Goal: Communication & Community: Share content

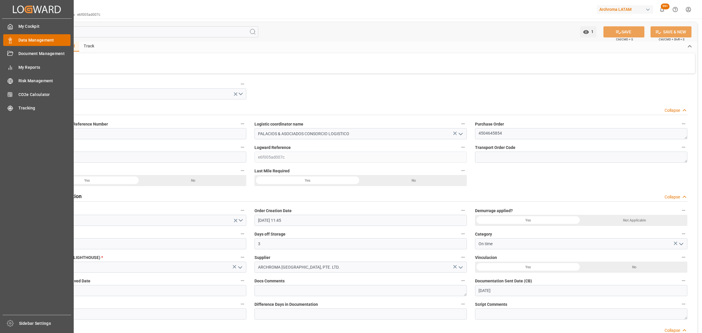
click at [10, 39] on icon at bounding box center [10, 40] width 6 height 6
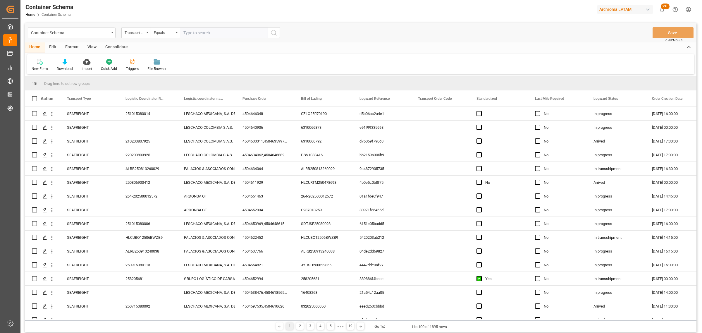
click at [118, 25] on div "Container Schema Transport Type Equals Save Ctrl/CMD + S" at bounding box center [361, 32] width 672 height 19
click at [136, 34] on div "Transport Type" at bounding box center [135, 32] width 20 height 7
click at [152, 96] on div "Purchase Order" at bounding box center [165, 96] width 87 height 12
click at [158, 33] on div "Equals" at bounding box center [164, 32] width 20 height 7
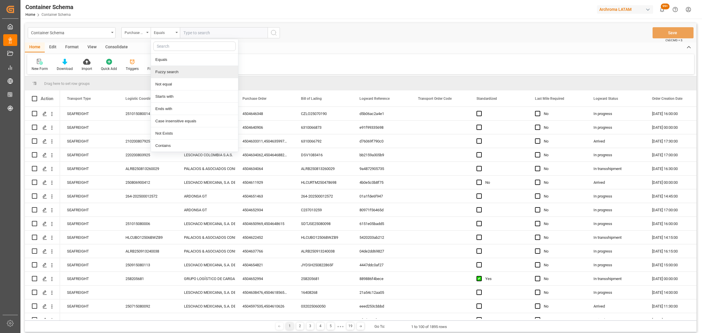
click at [169, 72] on div "Fuzzy search" at bounding box center [194, 72] width 87 height 12
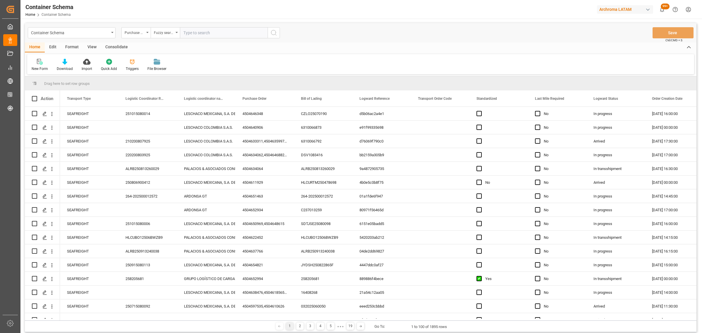
click at [198, 24] on div "Container Schema Purchase Order Fuzzy search Save Ctrl/CMD + S" at bounding box center [361, 32] width 672 height 19
click at [200, 34] on input "text" at bounding box center [224, 32] width 88 height 11
paste input "4504653036"
type input "4504653036"
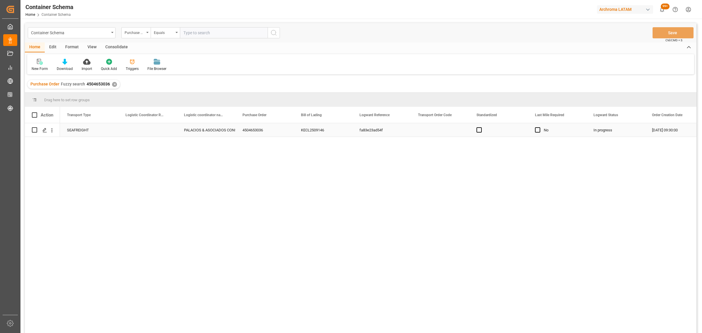
click at [135, 132] on div "Press SPACE to select this row." at bounding box center [148, 129] width 59 height 13
click at [44, 131] on icon "Press SPACE to select this row." at bounding box center [44, 130] width 5 height 5
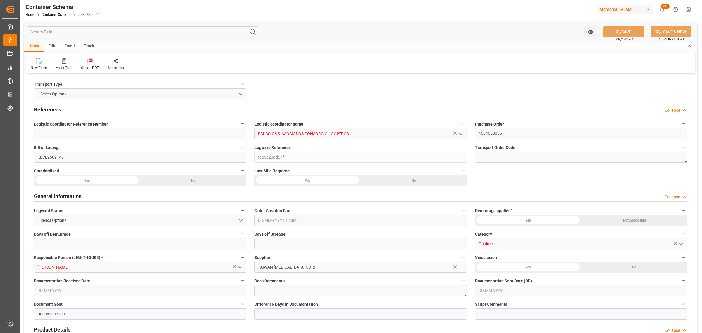
type input "0"
type input "3"
type input "2"
type input "12"
type input "8575"
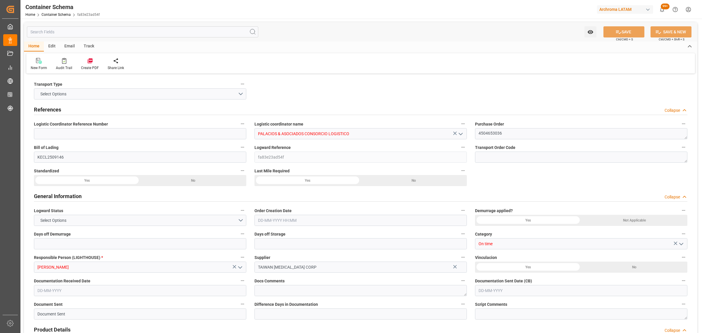
type input "9470"
type input "TWKEL"
type input "PECLL"
type input "9793935"
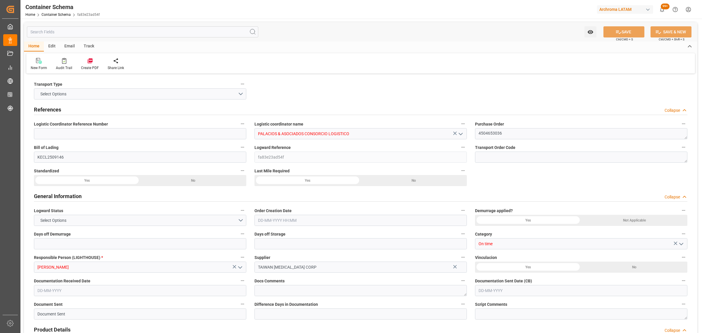
type input "9793935"
type input "[DATE] 09:30"
type input "[DATE]"
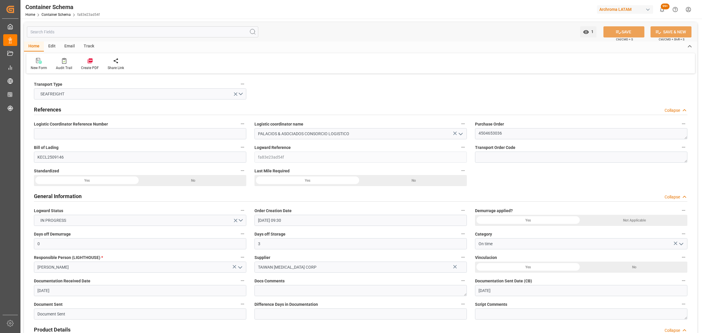
type input "[DATE] 00:00"
click at [92, 43] on div "Track" at bounding box center [88, 47] width 19 height 10
click at [42, 69] on div "Tracking" at bounding box center [38, 67] width 14 height 5
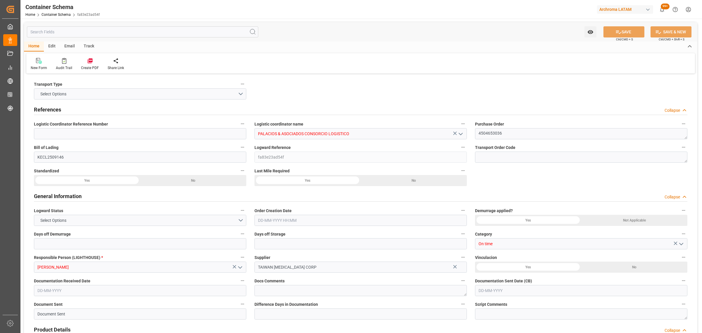
type input "0"
type input "3"
type input "2"
type input "12"
type input "8575"
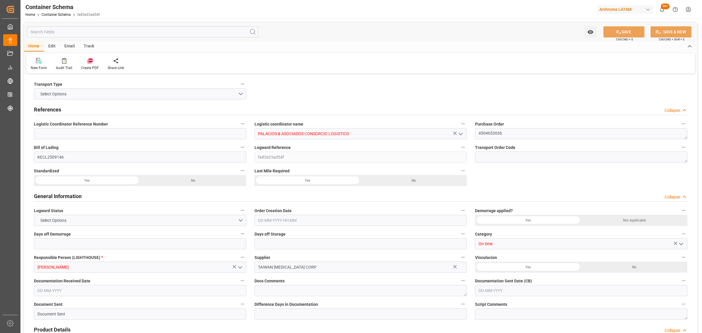
type input "9470"
type input "TWKEL"
type input "PECLL"
type input "9793935"
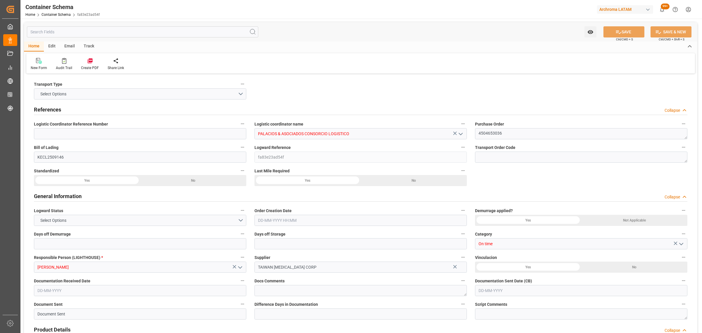
type input "9793935"
type input "[DATE] 09:30"
type input "[DATE]"
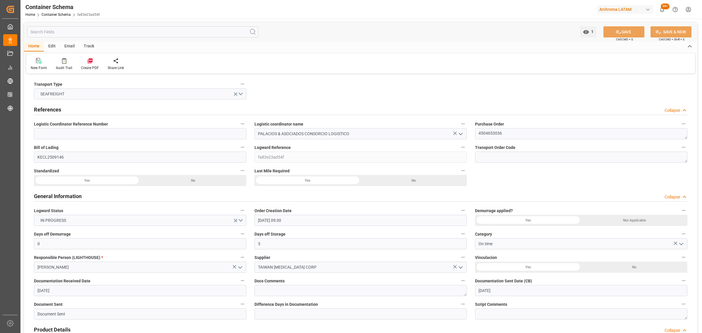
type input "[DATE] 00:00"
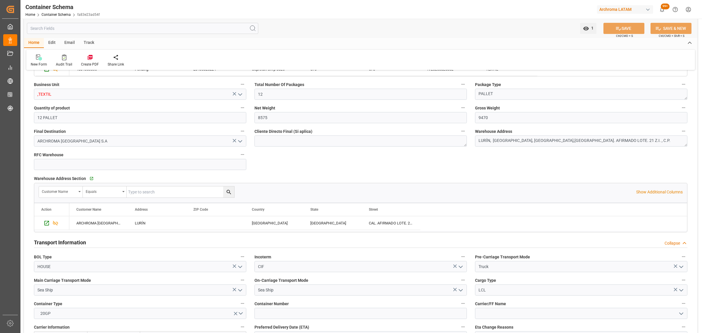
scroll to position [402, 0]
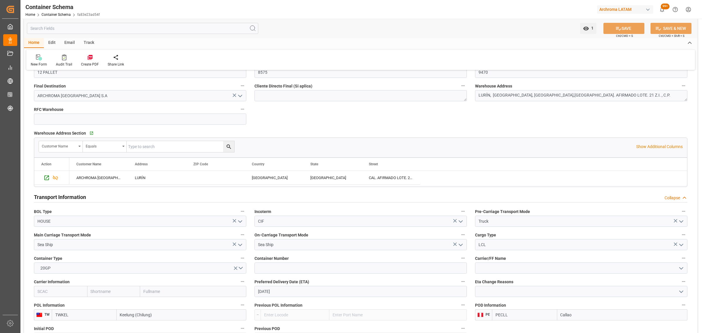
click at [680, 269] on icon "open menu" at bounding box center [681, 268] width 7 height 7
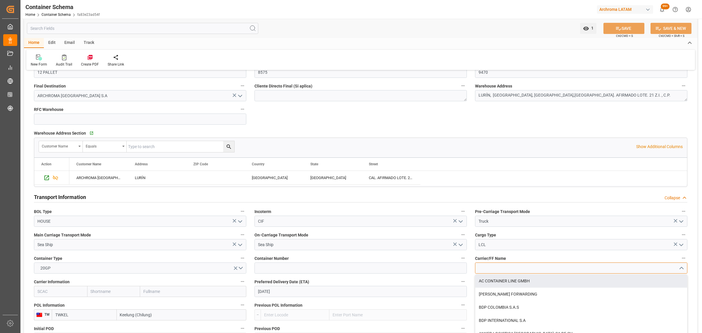
click at [543, 270] on input at bounding box center [581, 268] width 212 height 11
click at [515, 280] on div "MSL" at bounding box center [582, 281] width 212 height 13
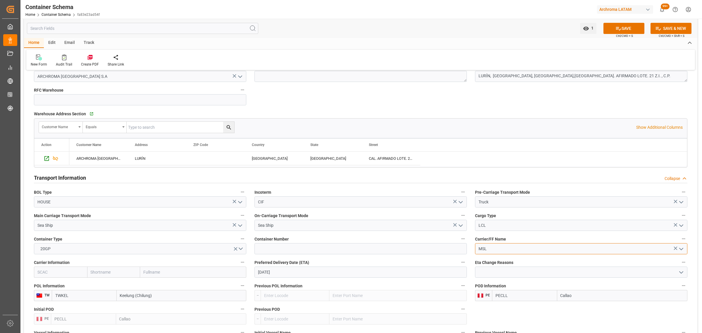
scroll to position [439, 0]
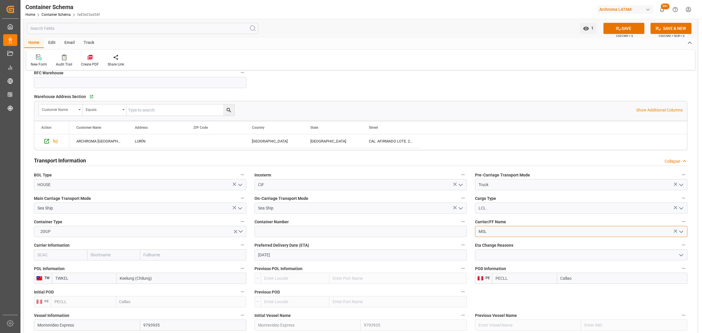
type input "MSL"
click at [279, 232] on input at bounding box center [361, 231] width 212 height 11
type input "TRIU8014430"
click at [82, 236] on button "20GP" at bounding box center [140, 231] width 212 height 11
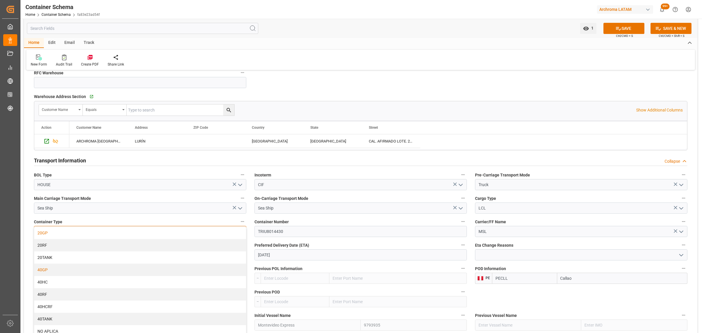
click at [64, 271] on div "40GP" at bounding box center [140, 270] width 212 height 12
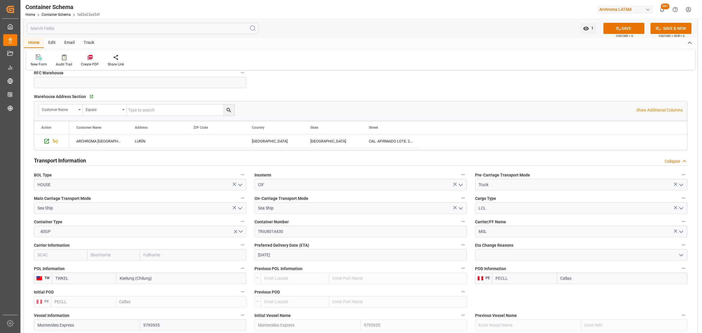
click at [618, 26] on icon at bounding box center [619, 28] width 6 height 6
click at [270, 235] on input "TRIU8014430" at bounding box center [361, 231] width 212 height 11
click at [270, 234] on input "TRIU8014430" at bounding box center [361, 231] width 212 height 11
click at [119, 257] on input "text" at bounding box center [113, 254] width 53 height 11
type input "ONE"
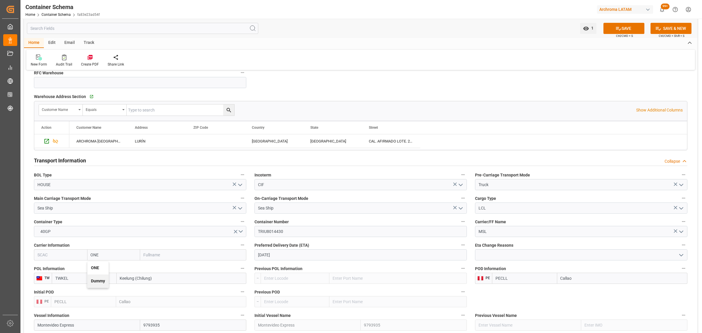
click at [103, 270] on div "ONE" at bounding box center [98, 267] width 21 height 13
type input "ONEY"
type input "Ocean Network Express"
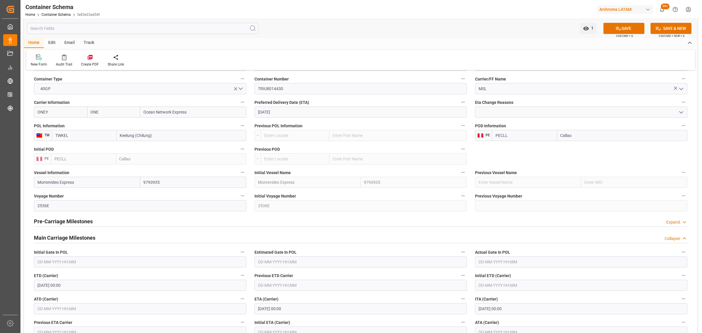
scroll to position [585, 0]
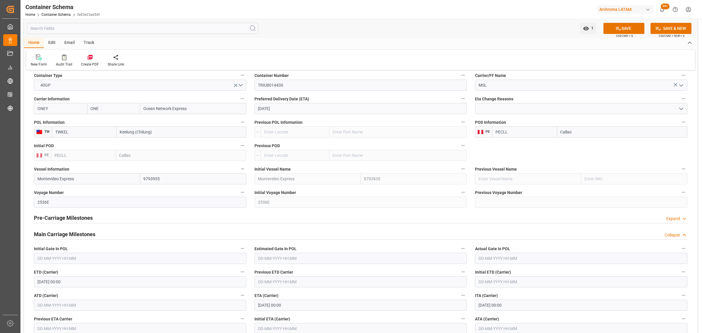
type input "ONE"
click at [95, 216] on div "Pre-Carriage Milestones Expand" at bounding box center [361, 217] width 654 height 11
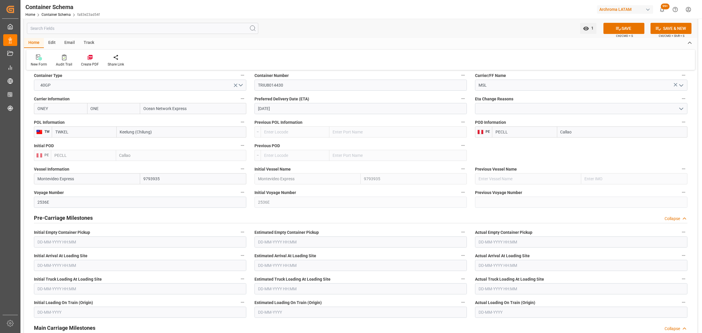
click at [95, 216] on div "Pre-Carriage Milestones Collapse" at bounding box center [361, 217] width 654 height 11
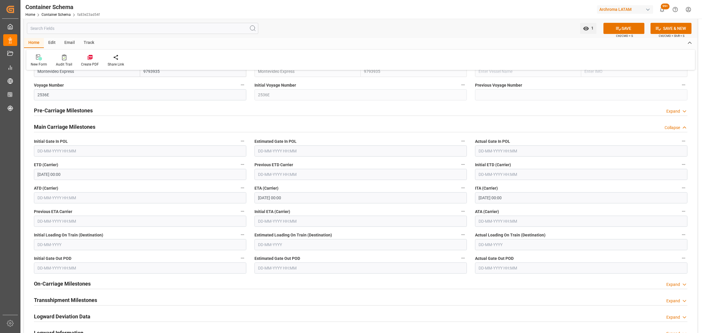
scroll to position [732, 0]
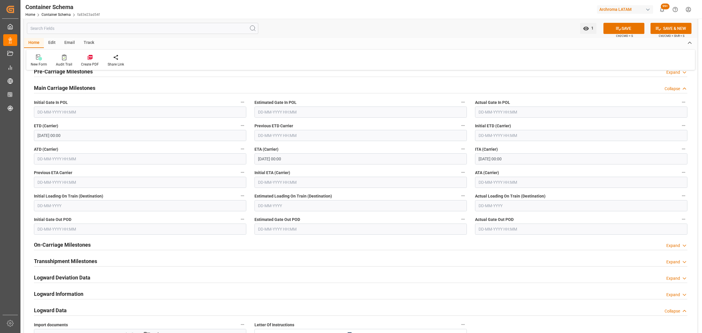
click at [94, 244] on div "On-Carriage Milestones Expand" at bounding box center [361, 244] width 654 height 11
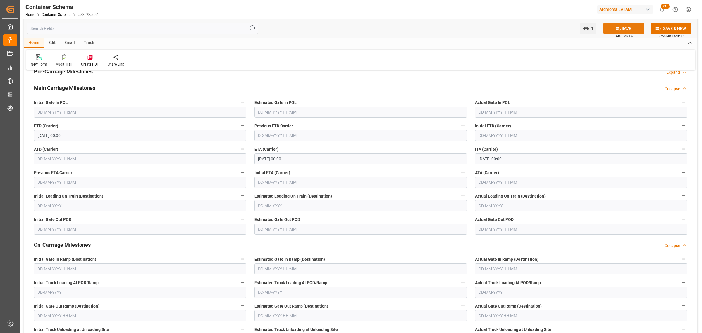
click at [621, 29] on button "SAVE" at bounding box center [624, 28] width 41 height 11
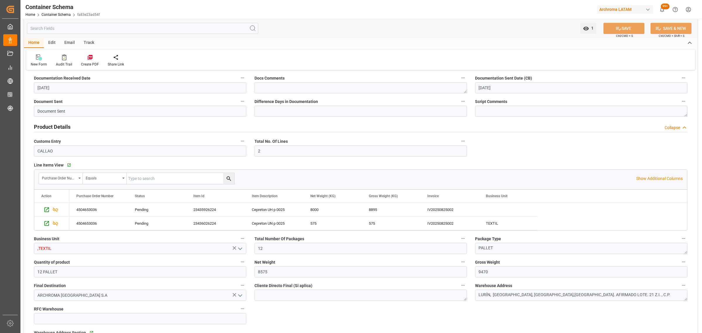
scroll to position [110, 0]
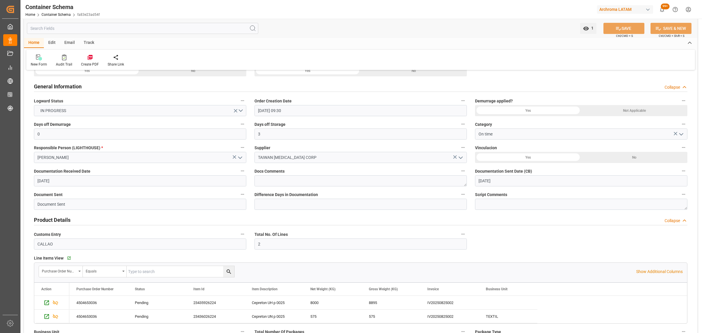
click at [89, 43] on div "Track" at bounding box center [88, 43] width 19 height 10
click at [36, 59] on icon at bounding box center [38, 58] width 6 height 4
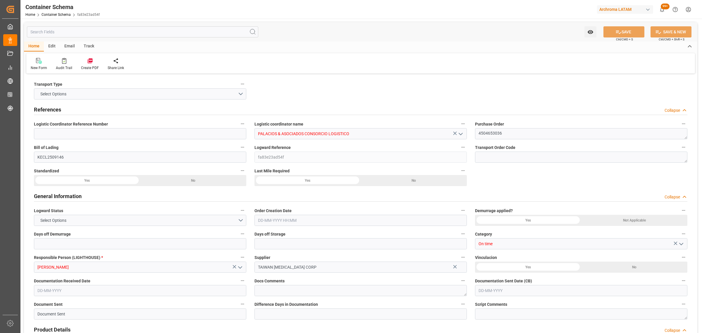
type input "0"
type input "3"
type input "2"
type input "12"
type input "8575"
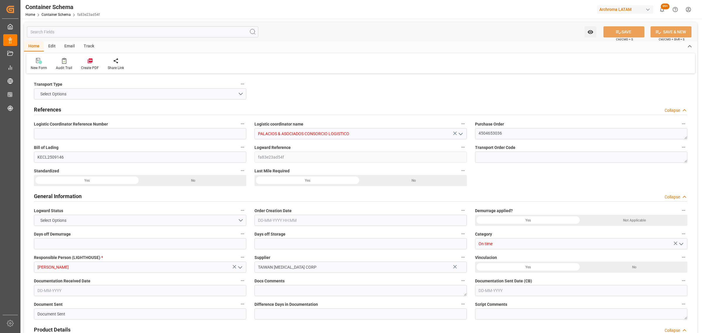
type input "9470"
type input "ONE"
type input "Ocean Network Express"
type input "TWKEL"
type input "PECLL"
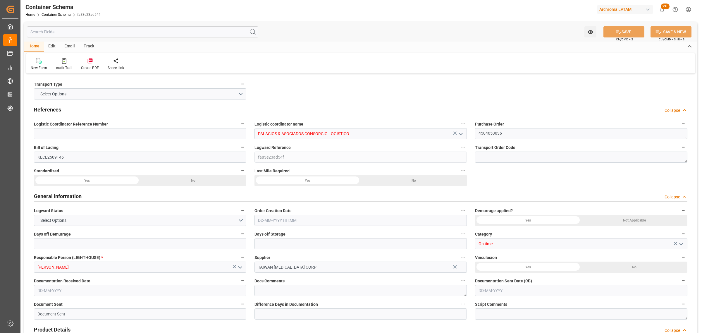
type input "PECLL"
type input "9793935"
type input "[DATE] 09:30"
type input "[DATE]"
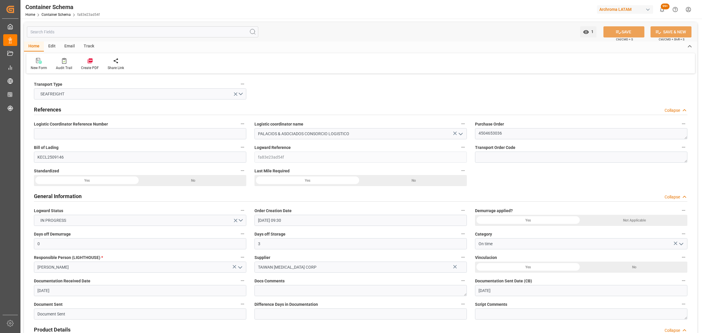
type input "[DATE]"
type input "[DATE] 00:00"
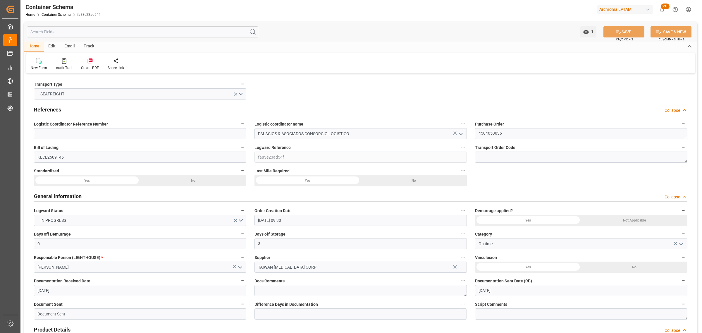
drag, startPoint x: 68, startPoint y: 46, endPoint x: 106, endPoint y: 15, distance: 49.1
click at [68, 46] on div "Email" at bounding box center [69, 47] width 19 height 10
click at [44, 63] on div at bounding box center [40, 61] width 18 height 6
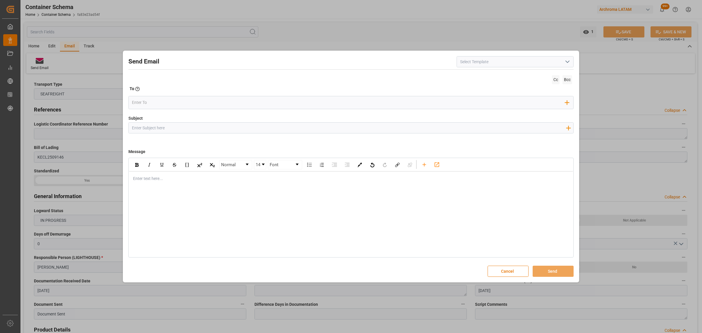
click at [163, 130] on input "Subject" at bounding box center [349, 128] width 440 height 10
click at [210, 126] on input "Subject" at bounding box center [349, 128] width 440 height 10
paste input "PO 4504653036//TE//DOCUMENTOS//TAIWAN [MEDICAL_DATA] CORP/7ARCHROMA [GEOGRAPHIC…"
drag, startPoint x: 198, startPoint y: 127, endPoint x: 172, endPoint y: 127, distance: 26.0
click at [172, 127] on input "PO 4504653036//TE//DOCUMENTOS//TAIWAN [MEDICAL_DATA] CORP/7ARCHROMA [GEOGRAPHIC…" at bounding box center [349, 128] width 440 height 10
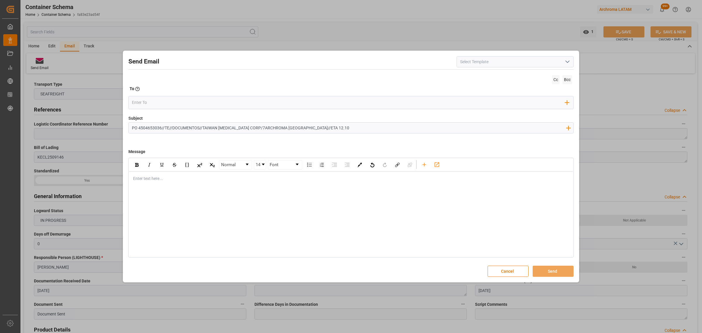
click at [199, 128] on input "PO 4504653036//TE//DOCUMENTOS//TAIWAN [MEDICAL_DATA] CORP/7ARCHROMA [GEOGRAPHIC…" at bounding box center [349, 128] width 440 height 10
drag, startPoint x: 199, startPoint y: 128, endPoint x: 172, endPoint y: 128, distance: 27.2
click at [172, 128] on input "PO 4504653036//TE//DOCUMENTOS//TAIWAN [MEDICAL_DATA] CORP/7ARCHROMA [GEOGRAPHIC…" at bounding box center [349, 128] width 440 height 10
click at [267, 129] on input "PO 4504653036//TE//LOGWARD STATUS//TAIWAN [MEDICAL_DATA] CORP/7ARCHROMA [GEOGRA…" at bounding box center [349, 128] width 440 height 10
type input "PO 4504653036//TE//LOGWARD STATUS//TAIWAN [MEDICAL_DATA] CORP//ARCHROMA [GEOGRA…"
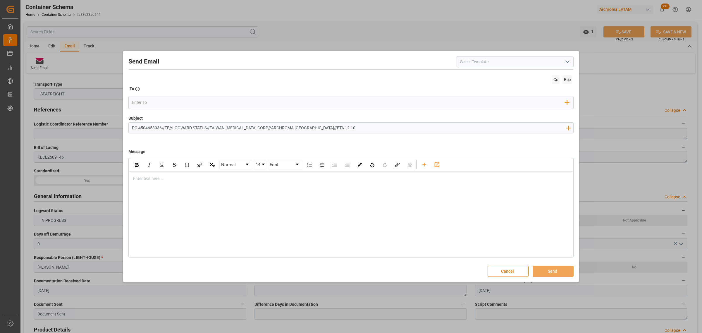
click at [143, 177] on div "rdw-editor" at bounding box center [351, 179] width 436 height 6
click at [167, 182] on div "rdw-editor" at bounding box center [351, 179] width 436 height 6
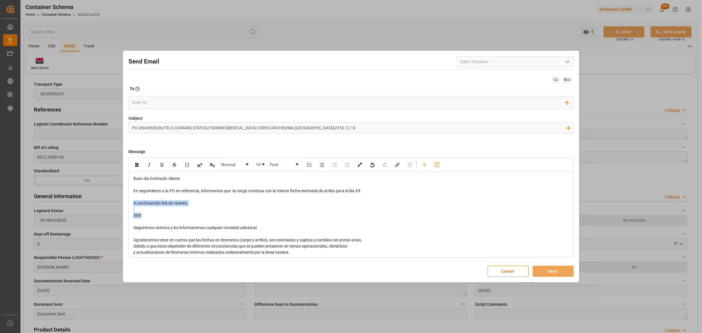
drag, startPoint x: 162, startPoint y: 213, endPoint x: 124, endPoint y: 202, distance: 38.6
click at [124, 202] on div "Send Email Cc Bcc To Enter the TO Email address Add Field to To Subject PO 4504…" at bounding box center [351, 166] width 454 height 229
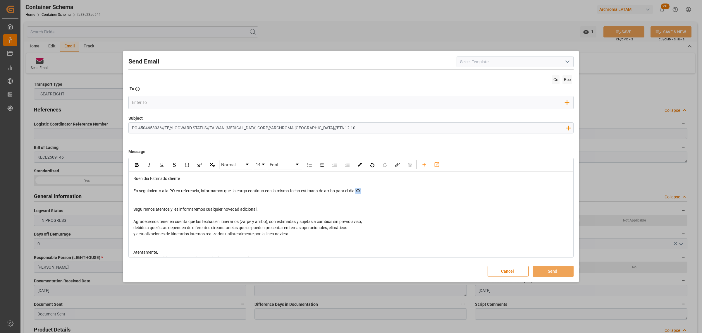
drag, startPoint x: 370, startPoint y: 193, endPoint x: 358, endPoint y: 192, distance: 11.7
click at [358, 192] on div "En seguimiento a la PO en referencia, informamos que la carga continua con la m…" at bounding box center [351, 191] width 436 height 6
click at [161, 128] on input "PO 4504653036//TE//LOGWARD STATUS//TAIWAN [MEDICAL_DATA] CORP//ARCHROMA [GEOGRA…" at bounding box center [349, 128] width 440 height 10
type input "PO 4504653036 10,20//TE//LOGWARD STATUS//TAIWAN [MEDICAL_DATA] CORP//ARCHROMA […"
click at [175, 203] on div "rdw-editor" at bounding box center [351, 203] width 436 height 6
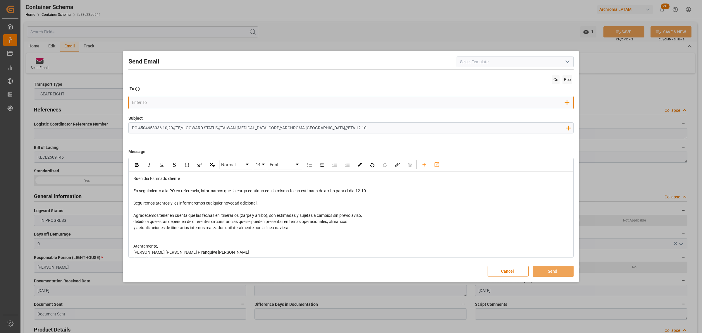
click at [158, 102] on input "email" at bounding box center [349, 102] width 434 height 9
type input "angie"
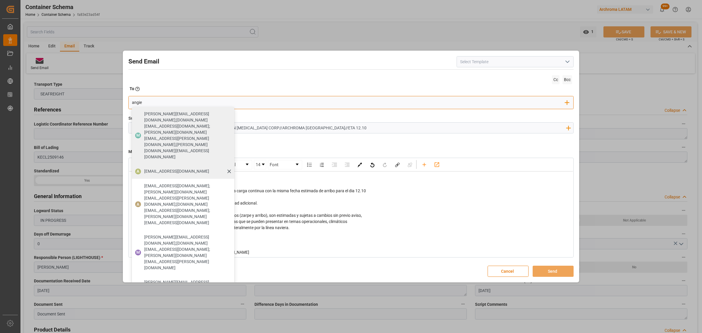
click at [178, 168] on span "[EMAIL_ADDRESS][DOMAIN_NAME]" at bounding box center [176, 171] width 65 height 6
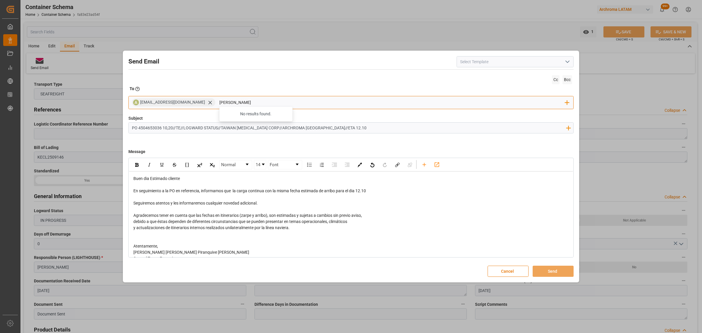
type input "maria"
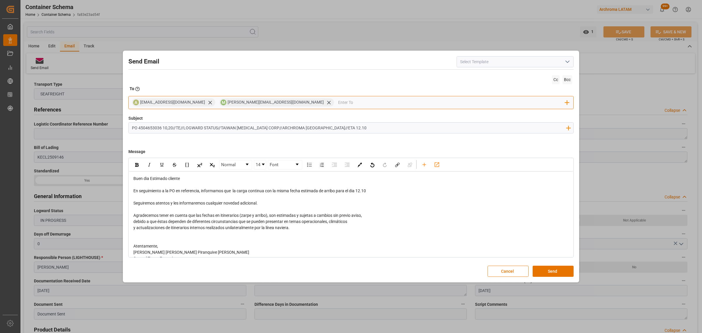
click at [338, 104] on input "email" at bounding box center [451, 102] width 227 height 9
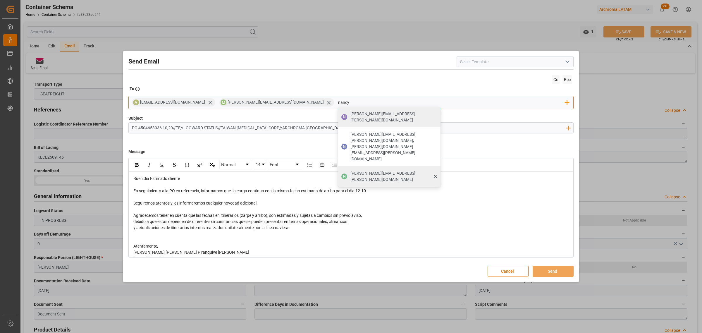
type input "nancy"
click at [351, 170] on span "[PERSON_NAME][EMAIL_ADDRESS][PERSON_NAME][DOMAIN_NAME]" at bounding box center [394, 176] width 86 height 12
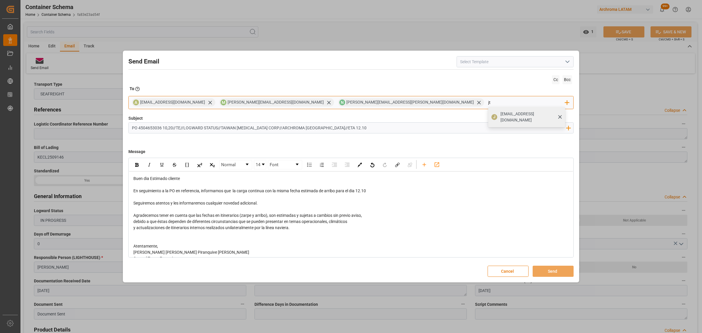
type input "jt"
click at [499, 116] on div "[EMAIL_ADDRESS][DOMAIN_NAME]" at bounding box center [531, 117] width 65 height 16
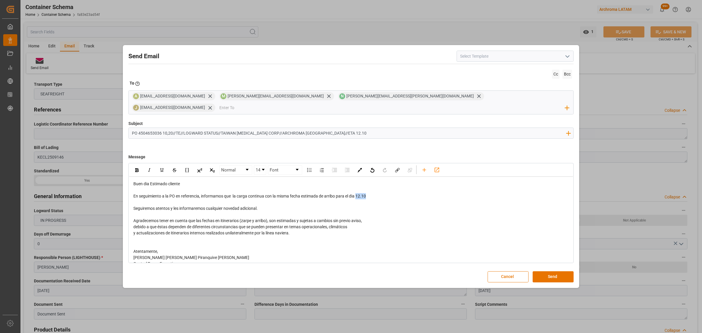
drag, startPoint x: 373, startPoint y: 190, endPoint x: 358, endPoint y: 193, distance: 15.8
click at [358, 193] on div "En seguimiento a la PO en referencia, informamos que la carga continua con la m…" at bounding box center [351, 196] width 436 height 6
click at [138, 168] on img "rdw-inline-control" at bounding box center [137, 170] width 4 height 4
click at [561, 271] on button "Send" at bounding box center [553, 276] width 41 height 11
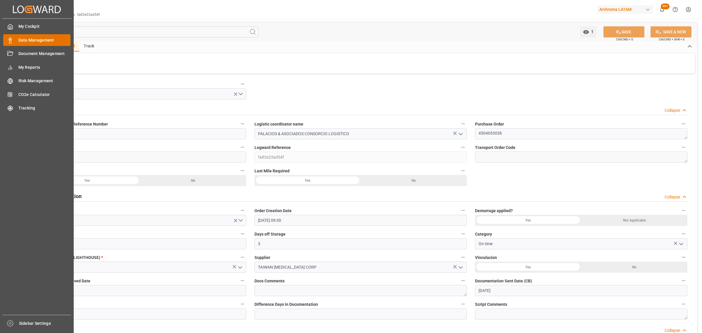
click at [15, 40] on div "Data Management Data Management" at bounding box center [36, 39] width 67 height 11
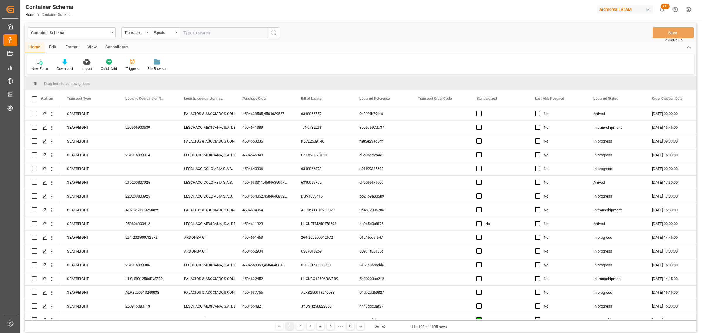
click at [99, 35] on div "Container Schema" at bounding box center [70, 32] width 78 height 7
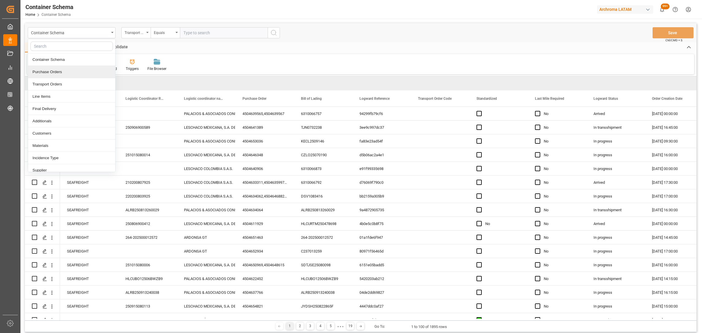
click at [54, 76] on div "Purchase Orders" at bounding box center [71, 72] width 87 height 12
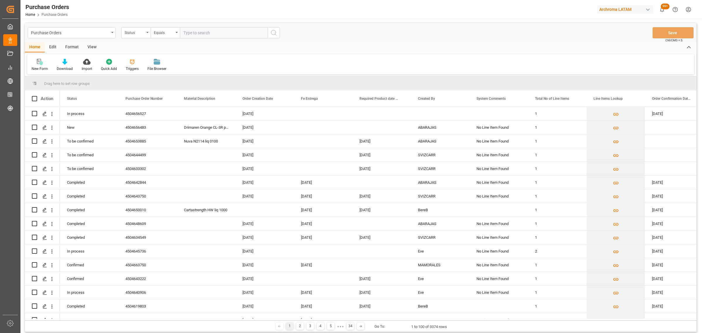
click at [134, 33] on div "Status" at bounding box center [135, 32] width 20 height 7
click at [165, 74] on div "Purchase Order Number" at bounding box center [165, 72] width 87 height 12
click at [162, 34] on div "Equals" at bounding box center [164, 32] width 20 height 7
click at [181, 68] on div "Fuzzy search" at bounding box center [194, 72] width 87 height 12
click at [201, 36] on input "text" at bounding box center [224, 32] width 88 height 11
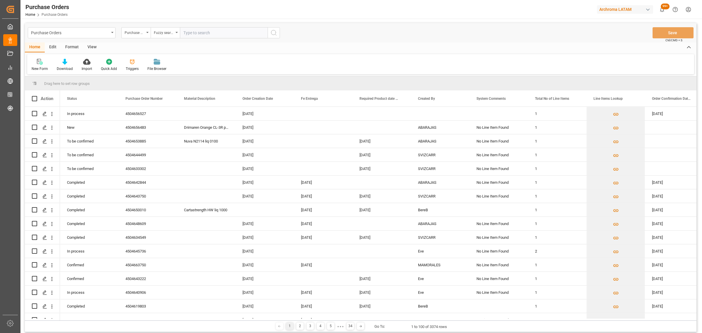
paste input "4504655399"
type input "4504655399"
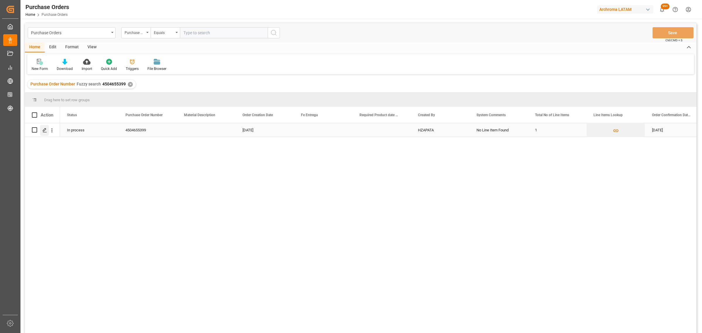
click at [42, 131] on icon "Press SPACE to select this row." at bounding box center [44, 130] width 5 height 5
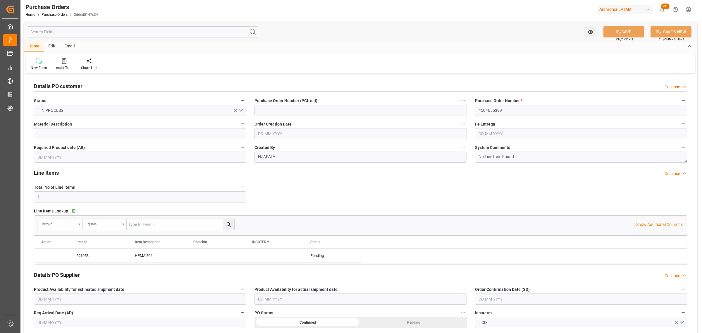
type input "[DATE]"
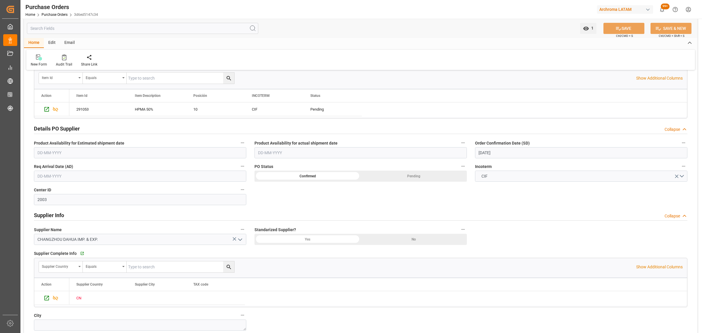
scroll to position [256, 0]
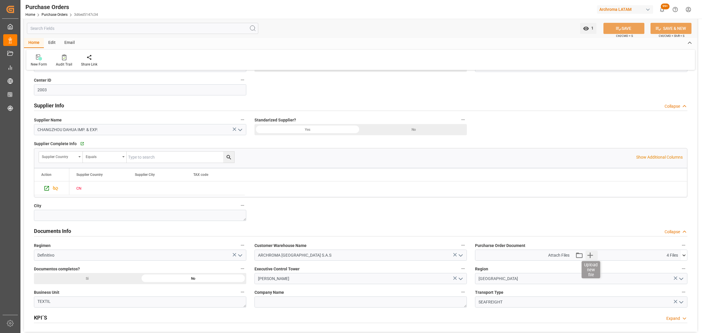
click at [589, 256] on icon "button" at bounding box center [590, 255] width 9 height 9
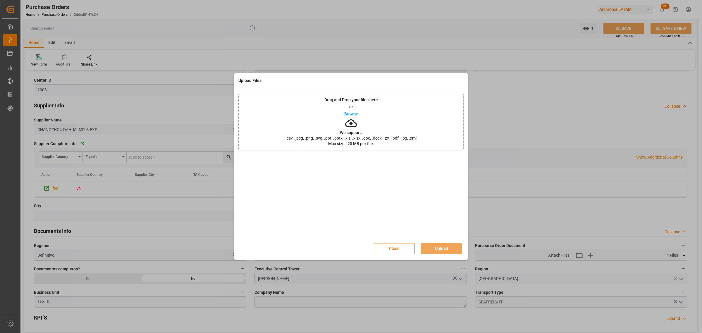
click at [356, 113] on p "Browse" at bounding box center [351, 114] width 14 height 4
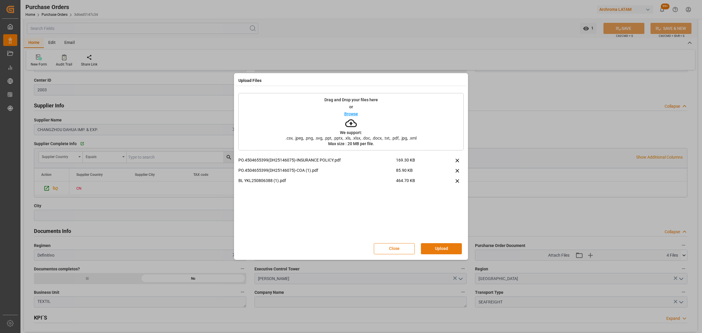
click at [448, 253] on button "Upload" at bounding box center [441, 248] width 41 height 11
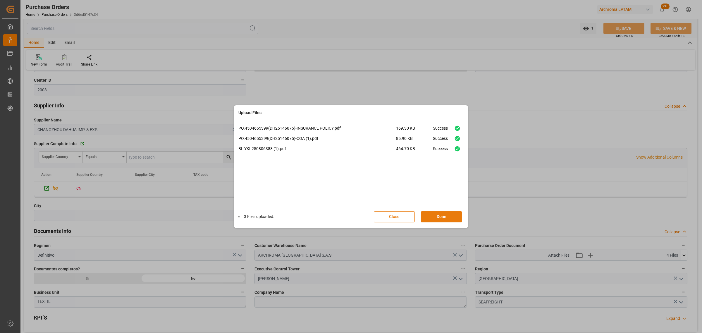
click at [442, 214] on button "Done" at bounding box center [441, 216] width 41 height 11
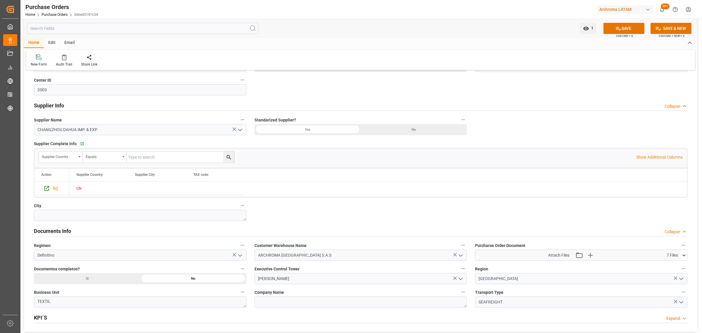
click at [623, 34] on span "Ctrl/CMD + S" at bounding box center [624, 36] width 17 height 4
click at [623, 30] on button "SAVE" at bounding box center [624, 28] width 41 height 11
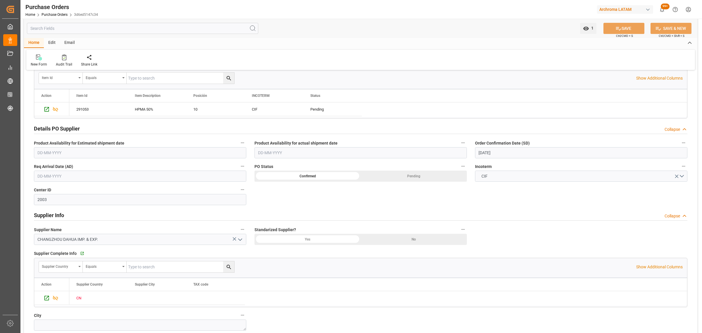
scroll to position [37, 0]
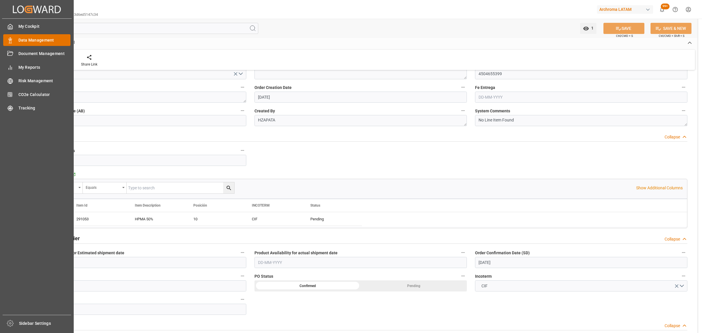
click at [28, 39] on span "Data Management" at bounding box center [44, 40] width 52 height 6
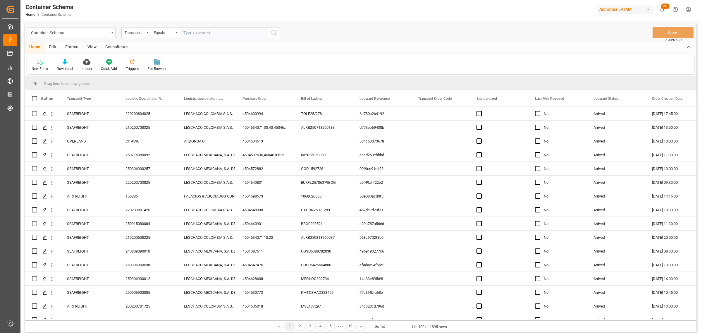
click at [136, 35] on div "Transport Type" at bounding box center [135, 32] width 29 height 11
click at [141, 95] on div "Purchase Order" at bounding box center [165, 96] width 87 height 12
click at [167, 34] on div "Equals" at bounding box center [164, 32] width 20 height 7
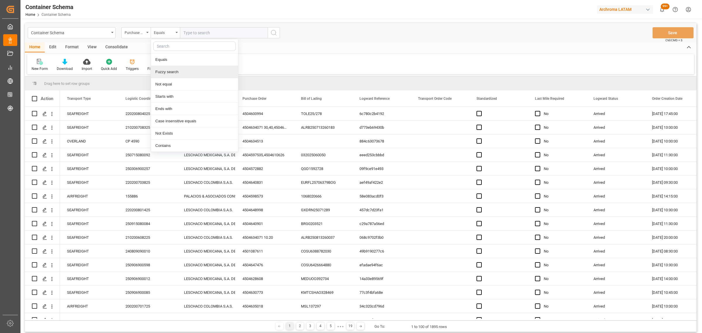
click at [183, 72] on div "Fuzzy search" at bounding box center [194, 72] width 87 height 12
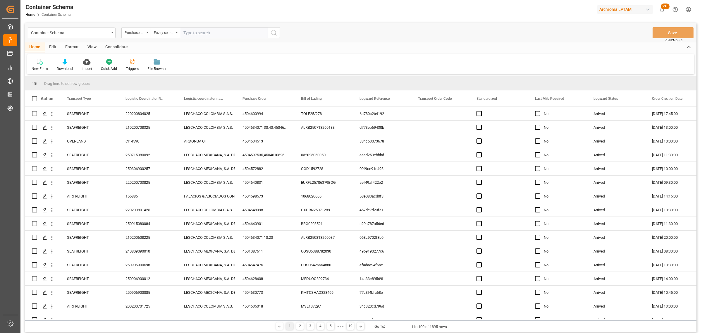
click at [210, 28] on input "text" at bounding box center [224, 32] width 88 height 11
paste input "4504655399"
type input "4504655399"
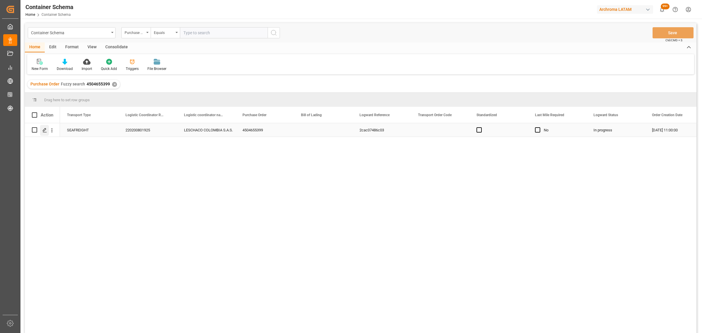
click at [43, 129] on icon "Press SPACE to select this row." at bounding box center [44, 130] width 5 height 5
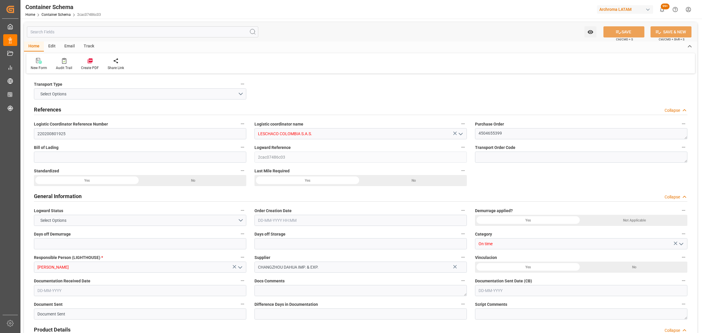
type input "0"
type input "3"
type input "1"
type input "20"
type input "5000"
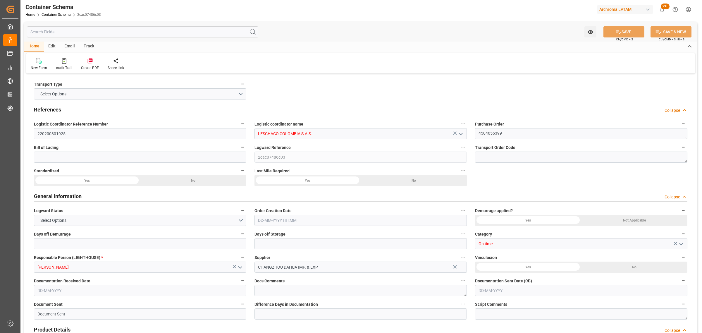
type input "5000"
type input "[DATE] 11:00"
type input "[DATE]"
type input "[DATE] 00:00"
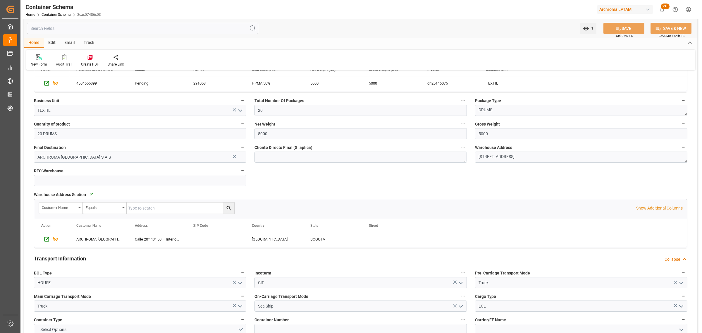
scroll to position [402, 0]
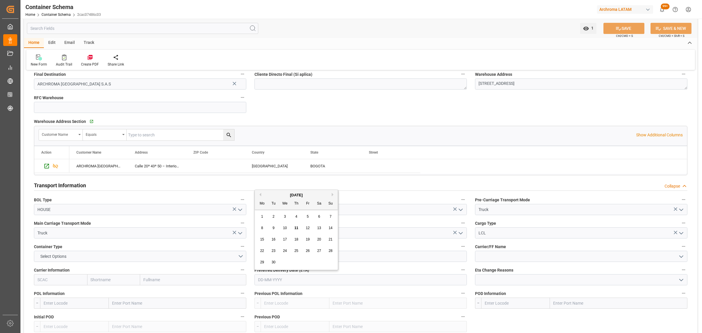
click at [334, 282] on input "text" at bounding box center [361, 279] width 212 height 11
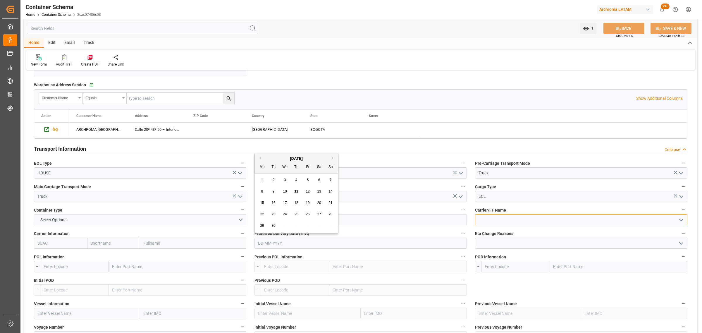
click at [520, 222] on input at bounding box center [581, 219] width 212 height 11
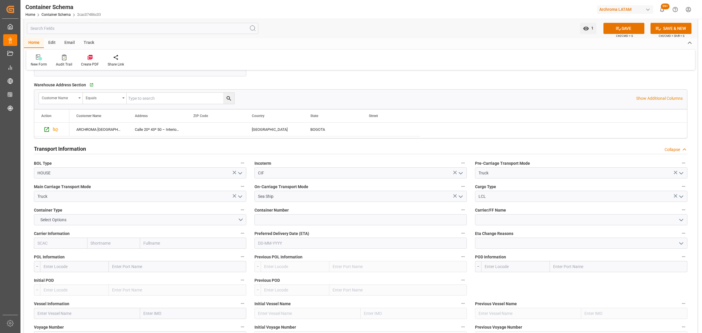
click at [684, 221] on icon "open menu" at bounding box center [681, 220] width 7 height 7
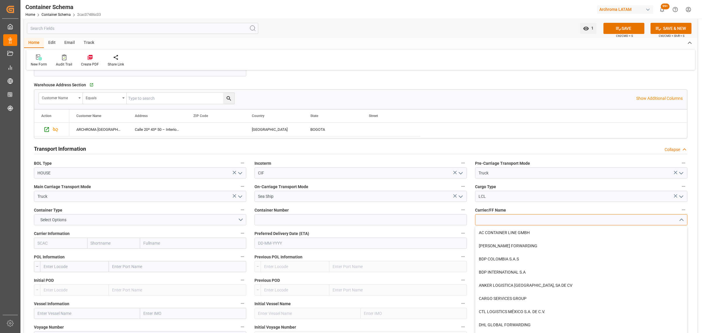
click at [612, 220] on input at bounding box center [581, 219] width 212 height 11
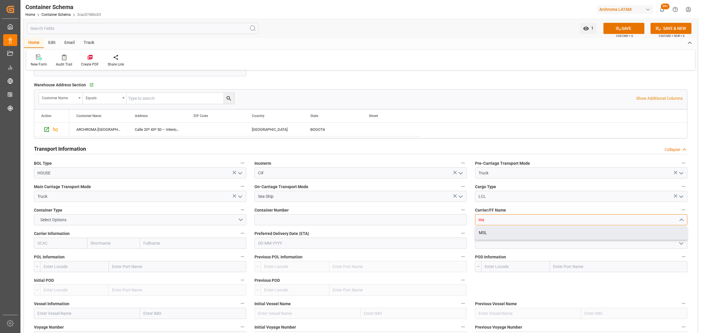
click at [527, 230] on div "MSL" at bounding box center [582, 232] width 212 height 13
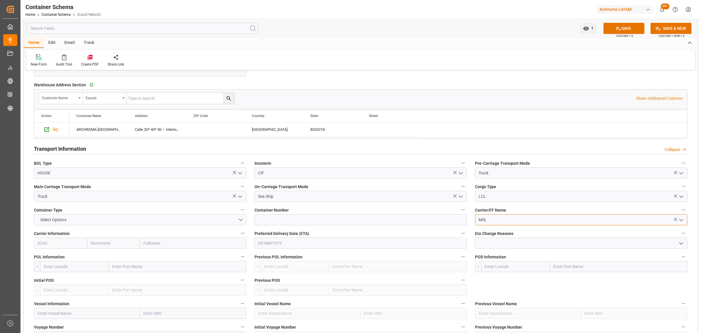
type input "MSL"
click at [334, 244] on input "text" at bounding box center [361, 243] width 212 height 11
click at [113, 243] on input "text" at bounding box center [113, 243] width 53 height 11
click at [291, 215] on input at bounding box center [361, 219] width 212 height 11
drag, startPoint x: 266, startPoint y: 222, endPoint x: 249, endPoint y: 221, distance: 17.6
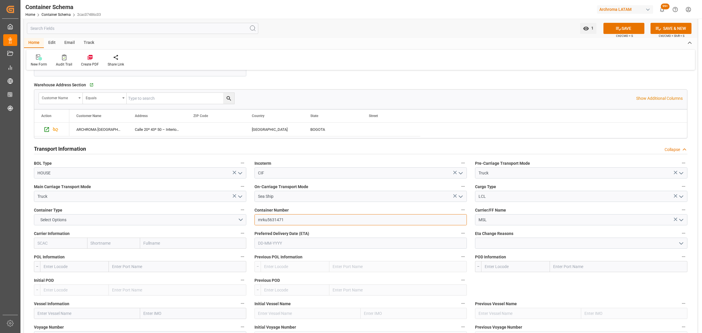
click at [249, 221] on div "Transport Type SEAFREIGHT References Collapse Logistic Coordinator Reference Nu…" at bounding box center [361, 165] width 674 height 1059
drag, startPoint x: 309, startPoint y: 221, endPoint x: 250, endPoint y: 222, distance: 59.4
click at [250, 222] on div "Transport Type SEAFREIGHT References Collapse Logistic Coordinator Reference Nu…" at bounding box center [361, 165] width 674 height 1059
type input "MRKU5631471"
click at [297, 240] on input "text" at bounding box center [361, 243] width 212 height 11
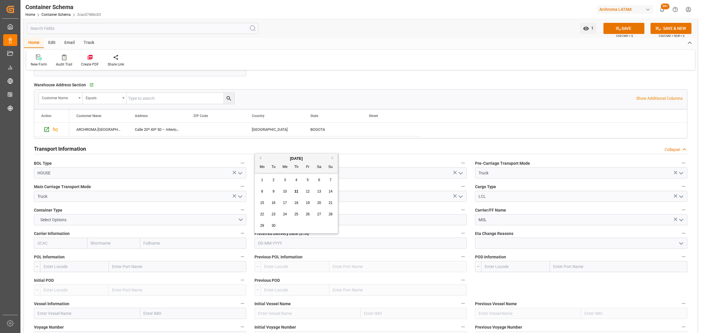
click at [259, 187] on div "8 9 10 11 12 13 14" at bounding box center [297, 191] width 80 height 11
click at [260, 192] on div "8" at bounding box center [262, 191] width 7 height 7
click at [311, 242] on input "[DATE]" at bounding box center [361, 243] width 212 height 11
click at [333, 158] on button "Next Month" at bounding box center [334, 158] width 4 height 4
click at [286, 192] on span "8" at bounding box center [285, 191] width 2 height 4
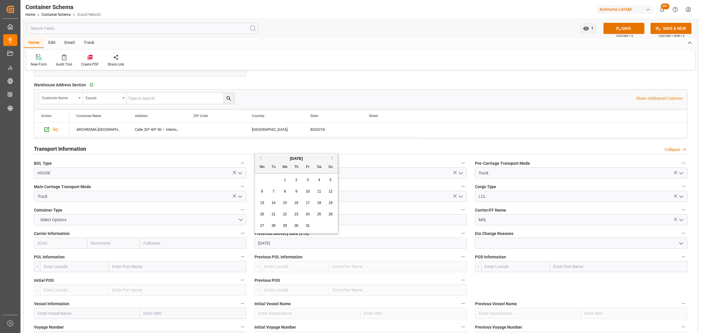
type input "[DATE]"
click at [70, 264] on input "text" at bounding box center [74, 266] width 69 height 11
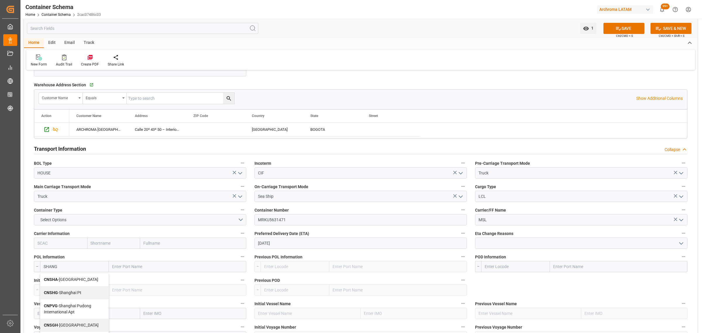
click at [78, 282] on span "CNSHA - [GEOGRAPHIC_DATA]" at bounding box center [71, 279] width 54 height 5
type input "CNSHA"
type input "[GEOGRAPHIC_DATA]"
type input "CNSHA"
click at [115, 247] on input "text" at bounding box center [113, 243] width 53 height 11
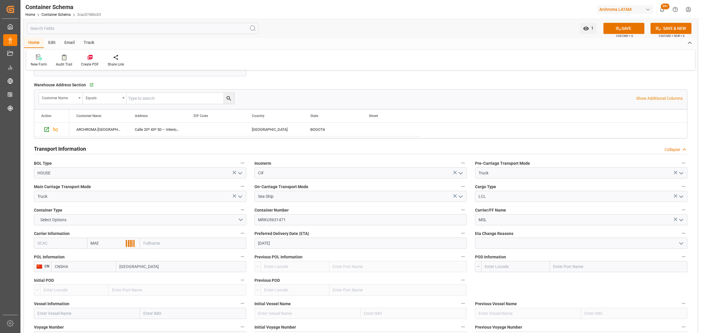
type input "MAER"
click at [100, 255] on b "Maersk" at bounding box center [98, 256] width 14 height 5
type input "MAEU"
type input "Maersk"
type input "Maersk Line AS"
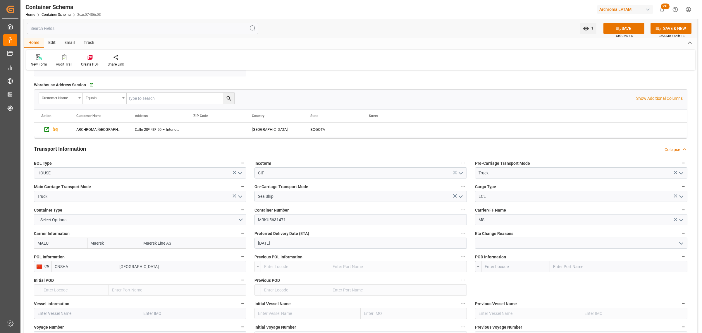
type input "Maersk"
click at [494, 268] on input "text" at bounding box center [515, 266] width 69 height 11
click at [509, 290] on div "[PERSON_NAME]" at bounding box center [519, 292] width 74 height 13
type input "COBUN"
type input "[PERSON_NAME]"
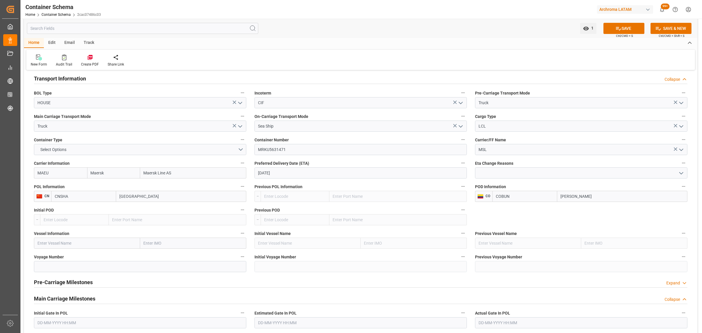
scroll to position [512, 0]
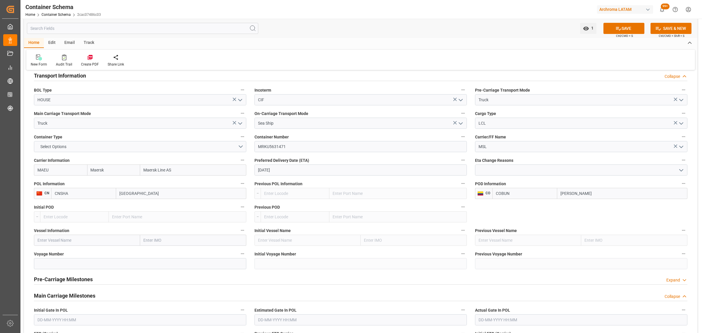
type input "COBUN"
click at [71, 240] on input "text" at bounding box center [87, 240] width 106 height 11
click at [65, 256] on span "[PERSON_NAME] - 9370800" at bounding box center [52, 253] width 29 height 5
type input "DALIA"
type input "9370800"
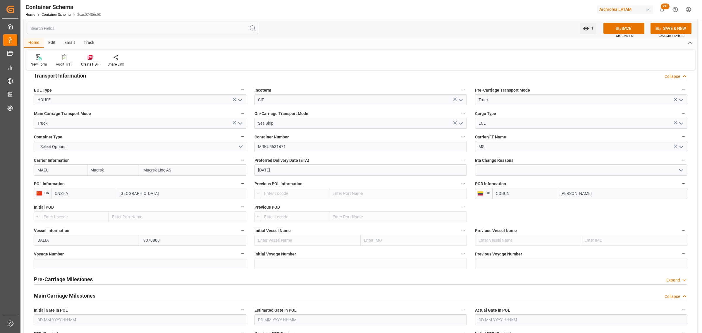
type input "DALI"
click at [63, 283] on div "DALI - 9070735" at bounding box center [73, 279] width 78 height 13
type input "9070735"
type input "DALI"
click at [44, 262] on input at bounding box center [140, 263] width 212 height 11
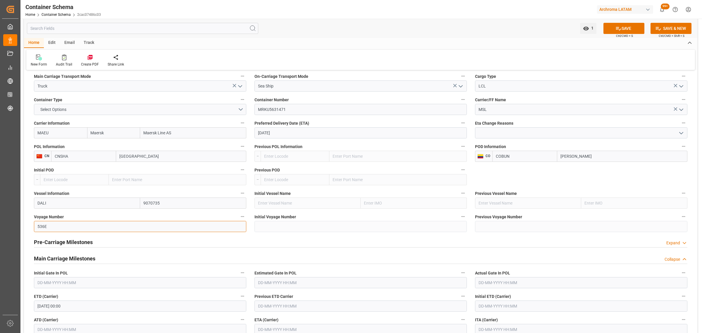
scroll to position [585, 0]
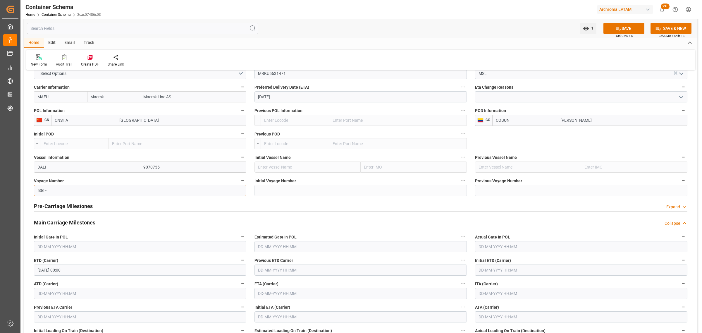
type input "536E"
click at [282, 295] on input "text" at bounding box center [361, 293] width 212 height 11
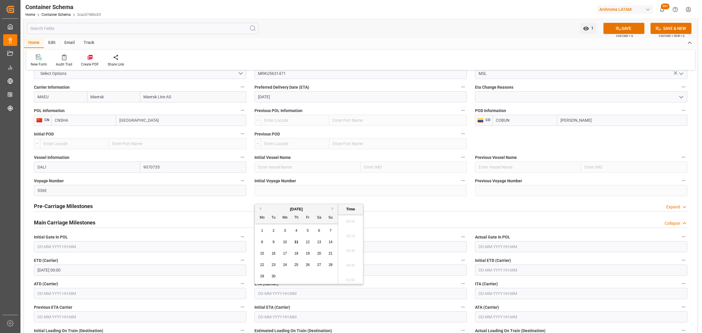
scroll to position [1085, 0]
click at [332, 209] on button "Next Month" at bounding box center [334, 209] width 4 height 4
click at [286, 244] on span "8" at bounding box center [285, 242] width 2 height 4
type input "[DATE] 00:00"
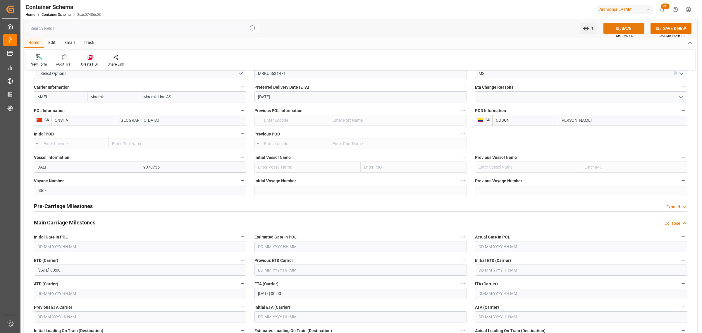
click at [618, 32] on button "SAVE" at bounding box center [624, 28] width 41 height 11
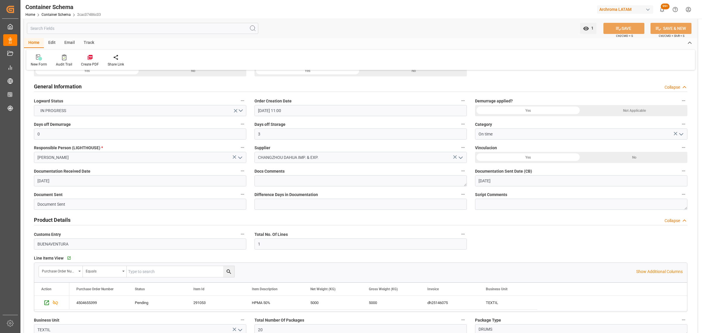
scroll to position [0, 0]
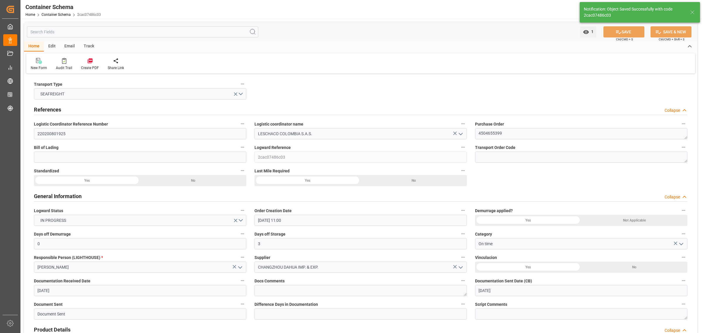
type input "COBUN"
type input "[PERSON_NAME]"
type input "DALI"
type input "9070735"
type input "536E"
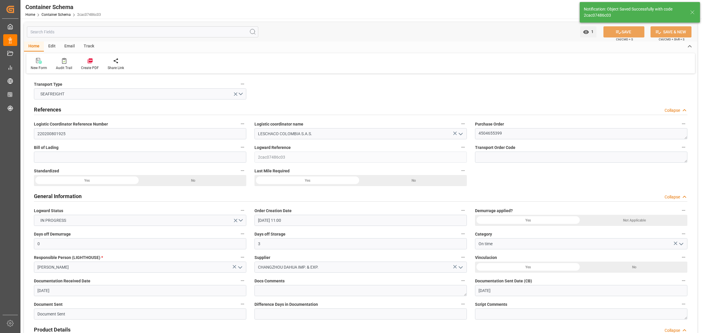
type input "[DATE] 00:00"
click at [155, 157] on input at bounding box center [140, 157] width 212 height 11
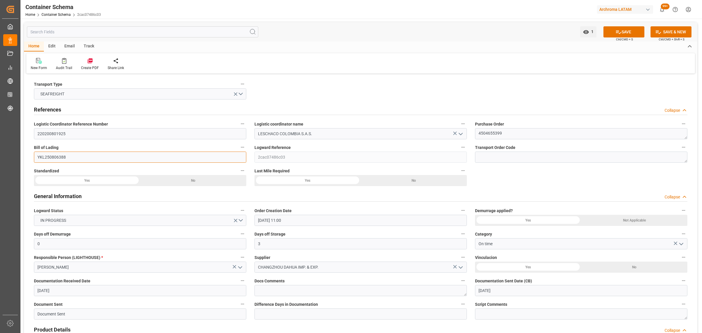
type input "YKL250806388"
click at [629, 31] on button "SAVE" at bounding box center [624, 31] width 41 height 11
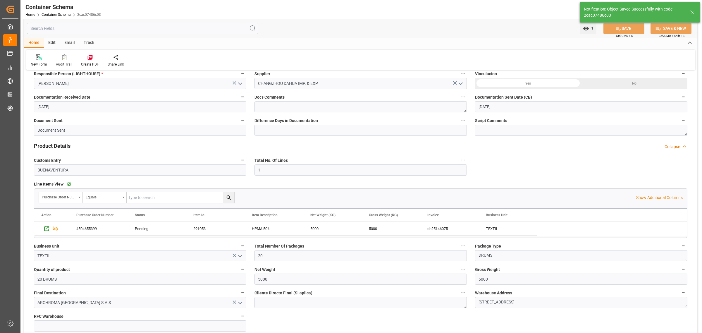
scroll to position [220, 0]
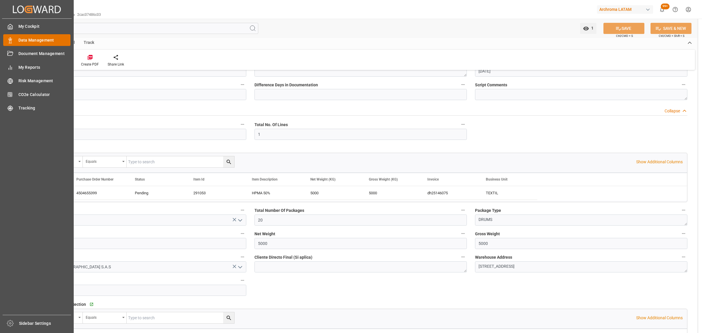
click at [15, 42] on div "Data Management Data Management" at bounding box center [36, 39] width 67 height 11
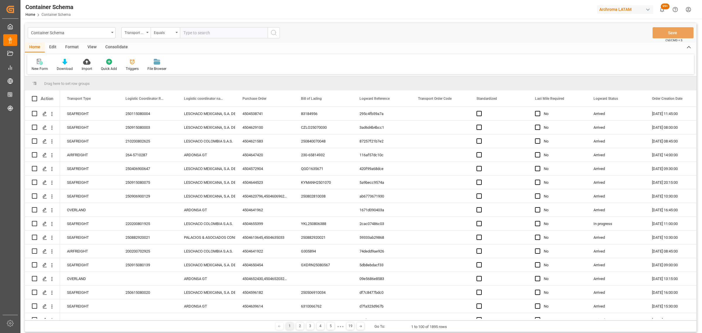
click at [87, 34] on div "Container Schema" at bounding box center [70, 32] width 78 height 7
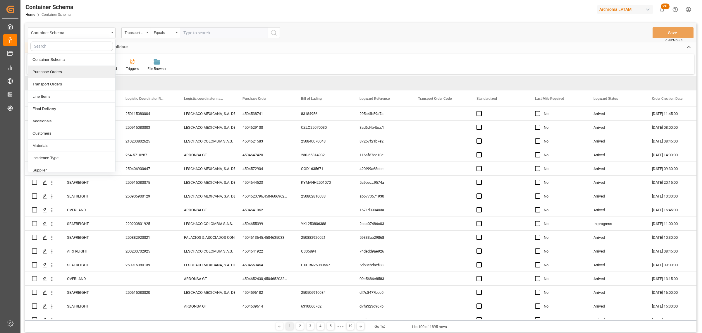
click at [61, 72] on div "Purchase Orders" at bounding box center [71, 72] width 87 height 12
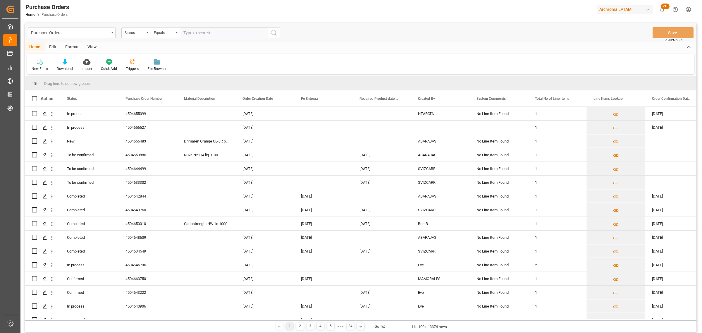
click at [137, 31] on div "Status" at bounding box center [135, 32] width 20 height 7
click at [151, 71] on div "Purchase Order Number" at bounding box center [165, 72] width 87 height 12
click at [173, 34] on div "Equals" at bounding box center [164, 32] width 20 height 7
click at [171, 69] on div "Fuzzy search" at bounding box center [194, 72] width 87 height 12
click at [199, 34] on input "text" at bounding box center [224, 32] width 88 height 11
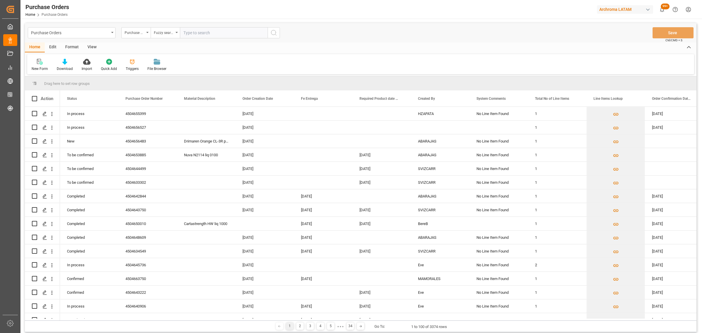
paste input "4504630378"
type input "4504630378"
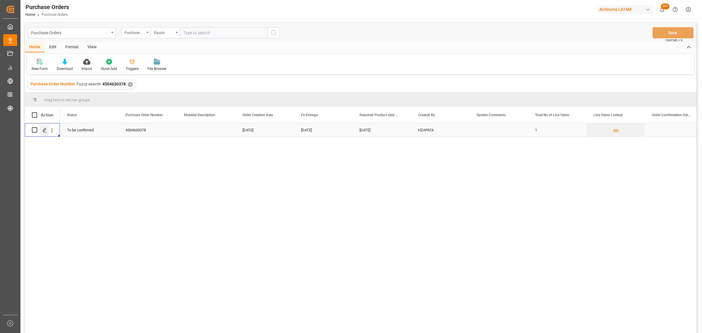
click at [44, 129] on icon "Press SPACE to select this row." at bounding box center [44, 130] width 5 height 5
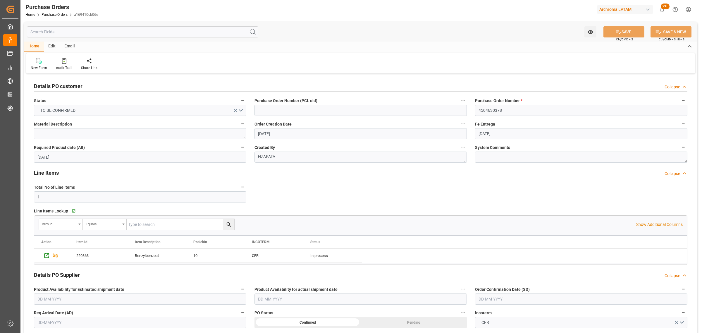
scroll to position [110, 0]
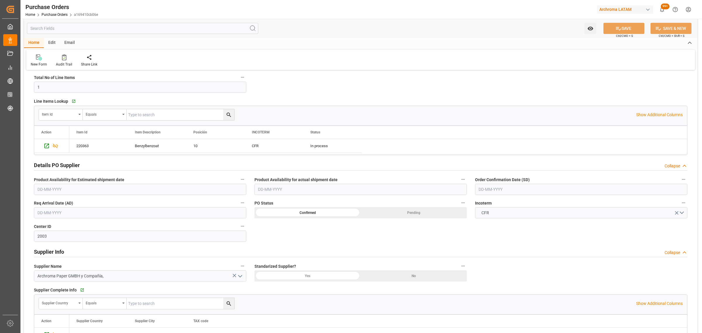
click at [500, 193] on input "text" at bounding box center [581, 189] width 212 height 11
drag, startPoint x: 483, startPoint y: 247, endPoint x: 479, endPoint y: 236, distance: 11.5
click at [483, 247] on span "15" at bounding box center [483, 248] width 4 height 4
type input "[DATE]"
click at [132, 216] on input "text" at bounding box center [140, 212] width 212 height 11
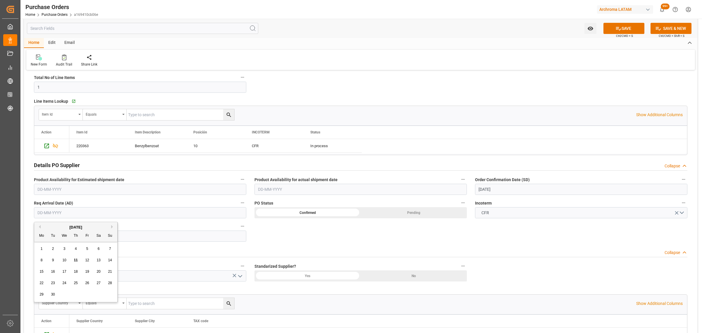
click at [36, 274] on div "15 16 17 18 19 20 21" at bounding box center [76, 271] width 80 height 11
click at [110, 274] on span "21" at bounding box center [110, 272] width 4 height 4
type input "[DATE]"
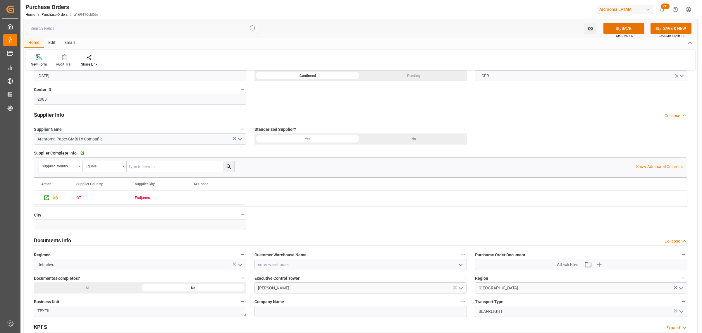
scroll to position [293, 0]
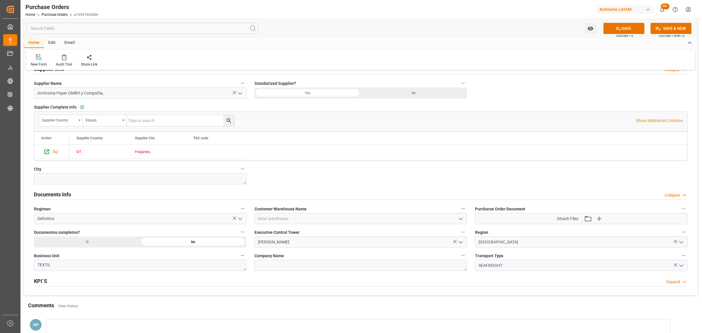
click at [457, 218] on button "open menu" at bounding box center [460, 218] width 9 height 9
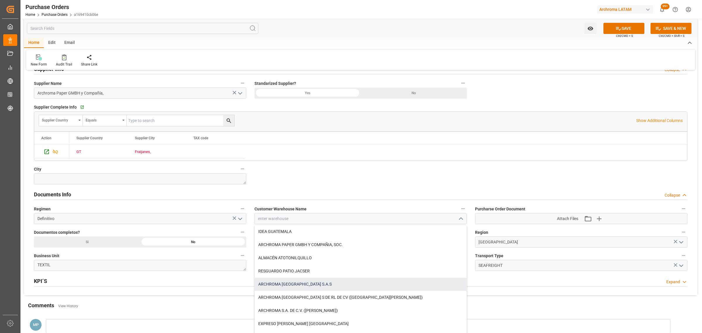
click at [304, 288] on div "ARCHROMA [GEOGRAPHIC_DATA] S.A.S" at bounding box center [361, 284] width 212 height 13
type input "ARCHROMA [GEOGRAPHIC_DATA] S.A.S"
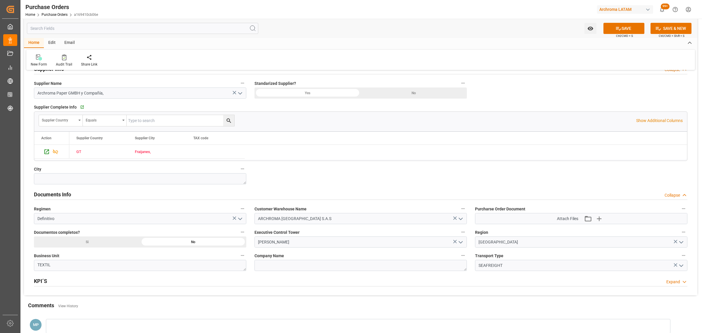
click at [68, 325] on div at bounding box center [358, 326] width 625 height 15
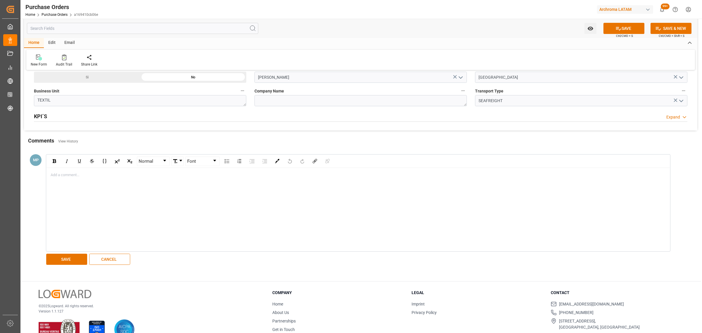
click at [94, 186] on div "Add a comment..." at bounding box center [359, 209] width 624 height 83
click at [105, 180] on div "VIENE CONSOLIDADA CON" at bounding box center [359, 209] width 624 height 83
click at [105, 176] on div "VIENE CONSOLIDADA CON" at bounding box center [358, 175] width 615 height 6
click at [78, 258] on button "SAVE" at bounding box center [66, 259] width 41 height 11
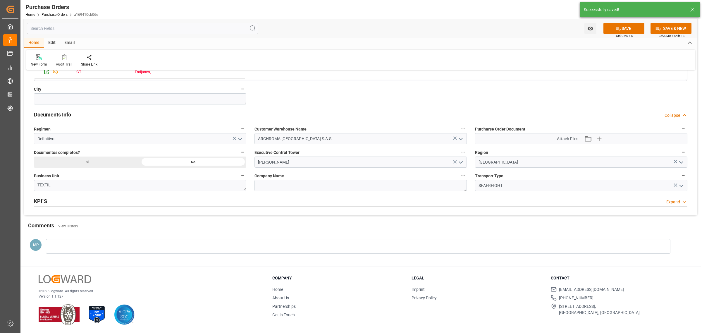
scroll to position [400, 0]
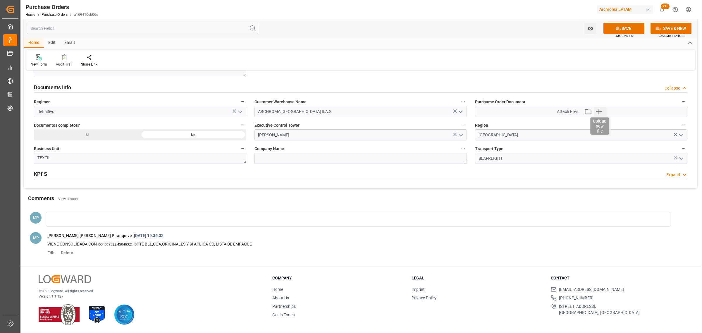
click at [602, 112] on icon "button" at bounding box center [599, 111] width 9 height 9
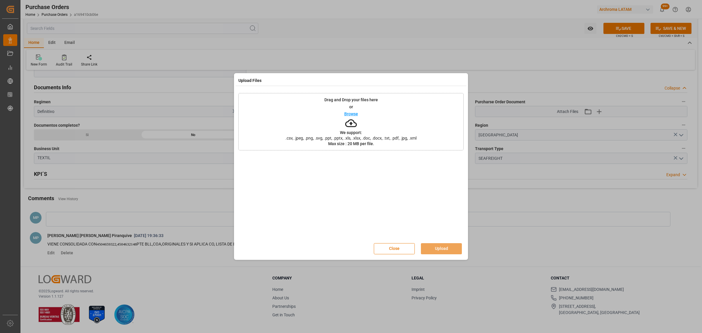
click at [356, 115] on p "Browse" at bounding box center [351, 114] width 14 height 4
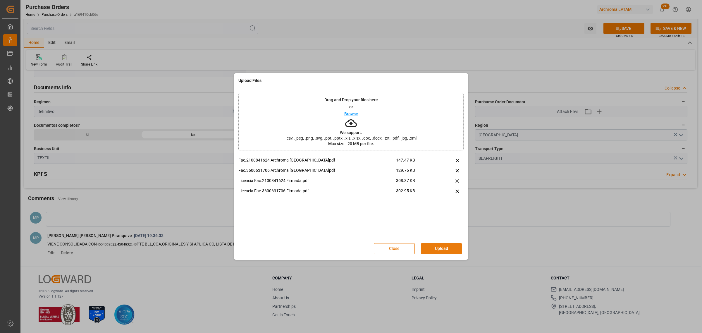
click at [447, 250] on button "Upload" at bounding box center [441, 248] width 41 height 11
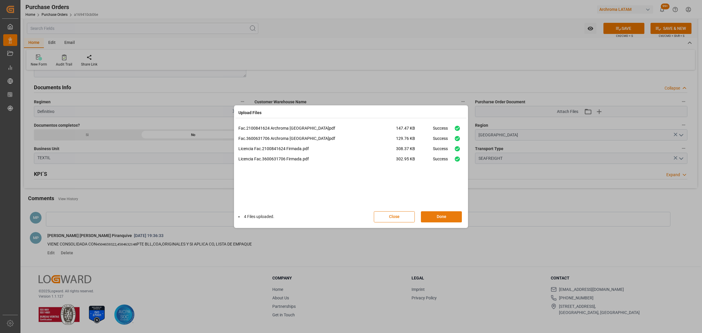
click at [448, 218] on button "Done" at bounding box center [441, 216] width 41 height 11
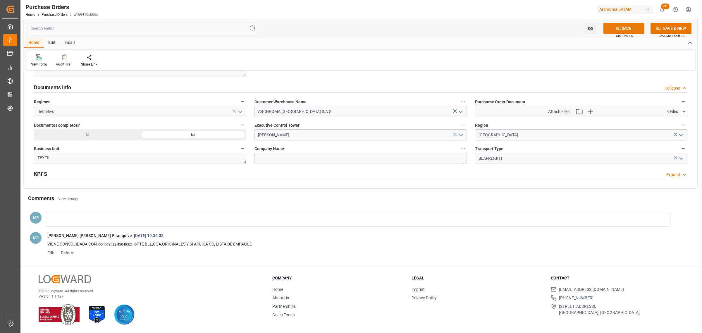
click at [629, 27] on button "SAVE" at bounding box center [624, 28] width 41 height 11
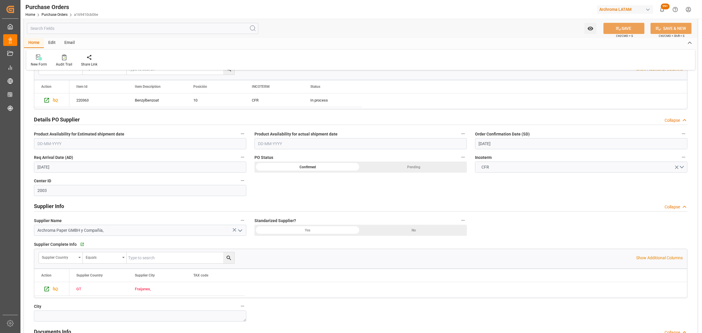
scroll to position [144, 0]
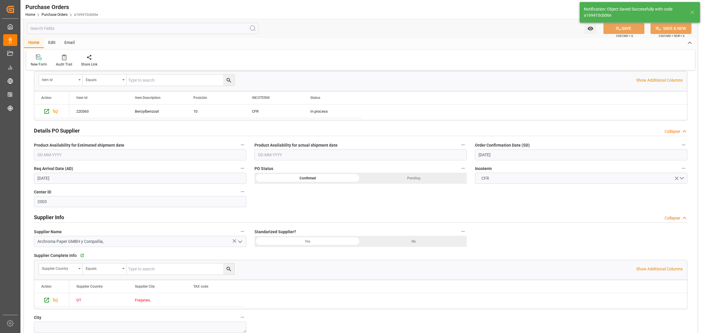
click at [75, 42] on div "Email" at bounding box center [69, 43] width 19 height 10
click at [42, 59] on icon at bounding box center [40, 58] width 8 height 4
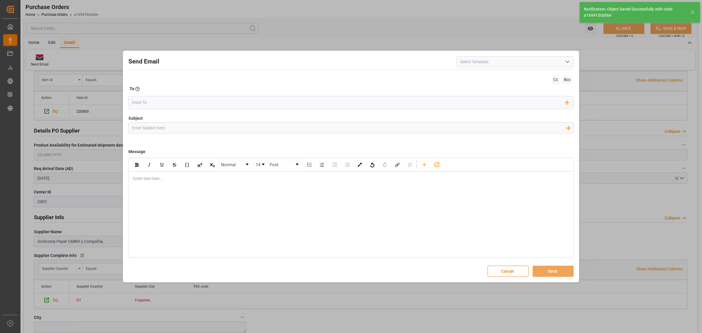
drag, startPoint x: 175, startPoint y: 129, endPoint x: 169, endPoint y: 118, distance: 12.6
click at [175, 129] on input "Subject" at bounding box center [349, 128] width 440 height 10
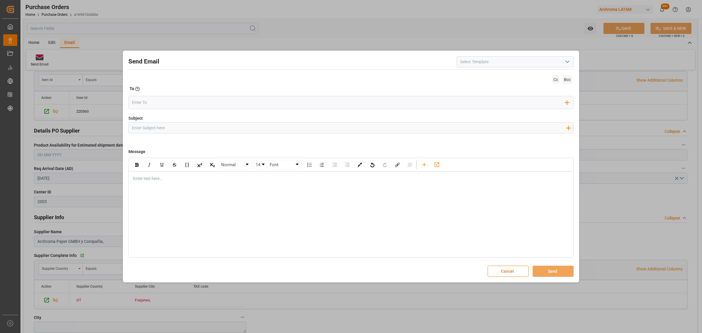
click at [154, 130] on input "Subject" at bounding box center [349, 128] width 440 height 10
paste input "4504630378"
paste input "4504632148"
paste input "4504659322"
click at [221, 128] on input "PO 4504630378,4504632148,4504659322//TE//ARCHROMA PAPER GMBH//ARCHROMA [GEOGRAP…" at bounding box center [349, 128] width 440 height 10
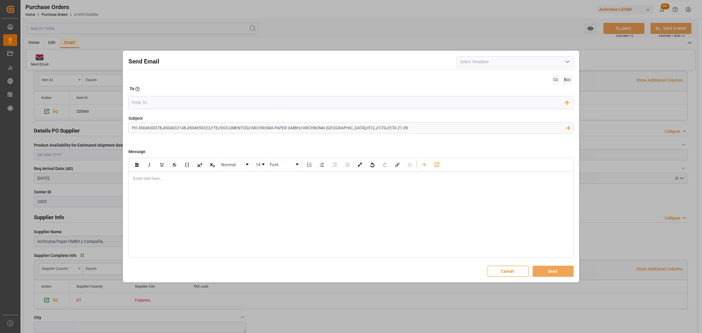
type input "PO 4504630378,4504632148,4504659322//TE//DOCUMENTOS//ARCHROMA PAPER GMBH//ARCHR…"
click at [179, 176] on div "rdw-editor" at bounding box center [351, 179] width 436 height 6
click at [149, 178] on div "rdw-editor" at bounding box center [351, 179] width 436 height 6
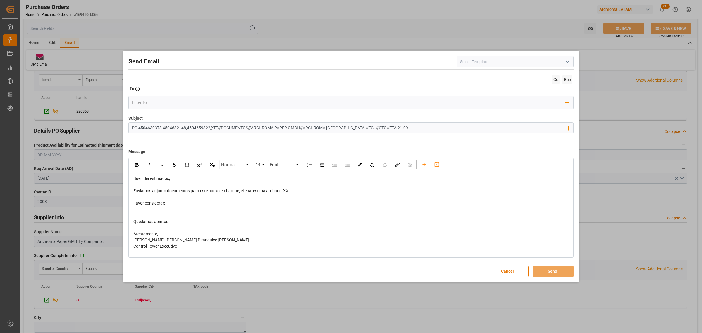
click at [146, 208] on div "rdw-editor" at bounding box center [351, 209] width 436 height 6
click at [180, 210] on span "PTE LISTA DE EMPAQUE,COA,CO(SI APLICA) Y ORIGINALES" at bounding box center [187, 209] width 109 height 5
click at [267, 208] on div "PTE LISTA DE EMPAQUE,BL FINAL,COA,CO(SI APLICA) Y ORIGINALES" at bounding box center [351, 209] width 436 height 6
drag, startPoint x: 292, startPoint y: 190, endPoint x: 268, endPoint y: 192, distance: 24.4
click at [268, 192] on div "Enviamos adjunto documentos para este nuevo embarque, el cual estima arribar el…" at bounding box center [351, 191] width 436 height 6
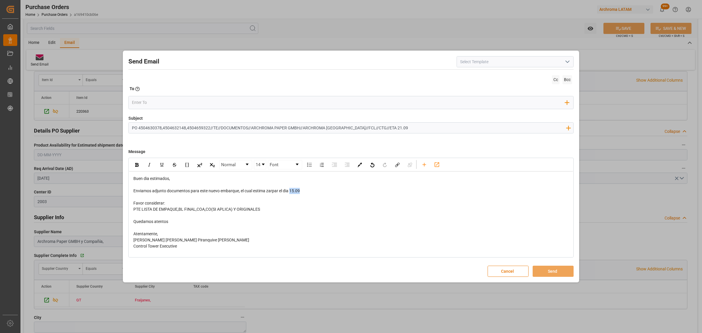
drag, startPoint x: 302, startPoint y: 191, endPoint x: 291, endPoint y: 193, distance: 10.7
click at [291, 193] on div "Enviamos adjunto documentos para este nuevo embarque, el cual estima zarpar el …" at bounding box center [351, 191] width 436 height 6
click at [140, 164] on div "rdw-inline-control" at bounding box center [137, 164] width 10 height 9
click at [173, 99] on input "email" at bounding box center [349, 102] width 434 height 9
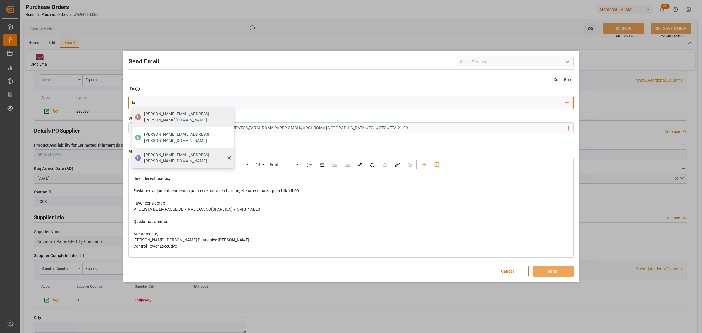
type input "lu"
click at [157, 152] on span "[PERSON_NAME][EMAIL_ADDRESS][PERSON_NAME][DOMAIN_NAME]" at bounding box center [187, 158] width 86 height 12
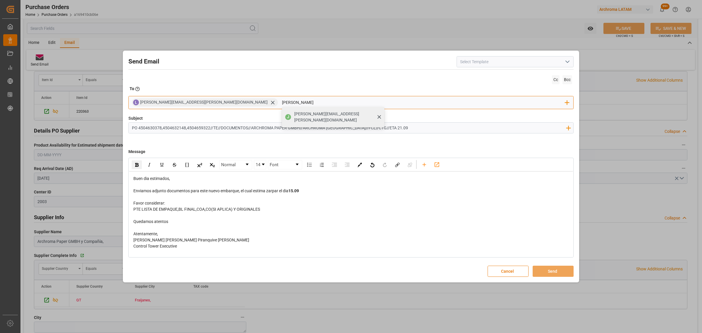
type input "[PERSON_NAME]"
click at [294, 115] on span "[PERSON_NAME][EMAIL_ADDRESS][PERSON_NAME][DOMAIN_NAME]" at bounding box center [337, 117] width 86 height 12
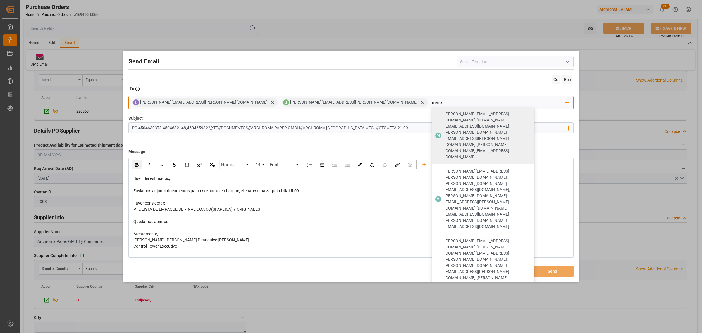
type input "maria"
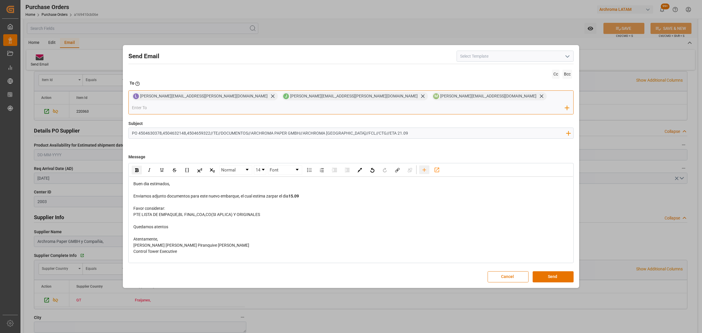
click at [427, 167] on icon "rdw-toolbar" at bounding box center [424, 170] width 6 height 6
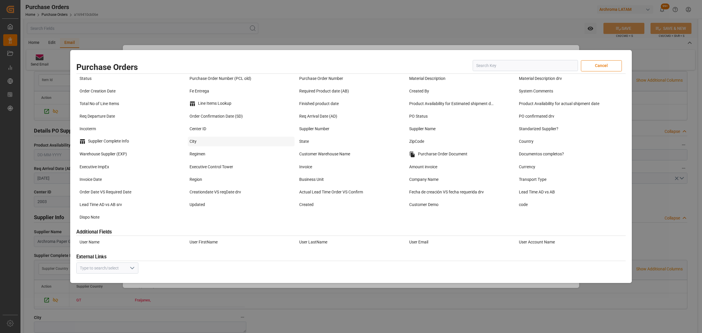
scroll to position [3, 0]
click at [438, 150] on div "Purcharse Order Document" at bounding box center [461, 154] width 107 height 10
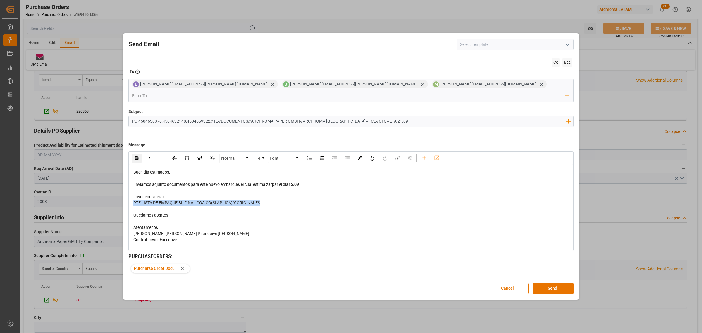
drag, startPoint x: 264, startPoint y: 196, endPoint x: 133, endPoint y: 198, distance: 130.8
click at [133, 198] on div "Buen dia estimados, Enviamos adjunto documentos para este nuevo embarque, el cu…" at bounding box center [351, 209] width 436 height 80
click at [139, 156] on div "rdw-inline-control" at bounding box center [137, 158] width 10 height 9
click at [326, 212] on div "Quedamos atentos" at bounding box center [351, 215] width 436 height 6
click at [555, 285] on button "Send" at bounding box center [553, 288] width 41 height 11
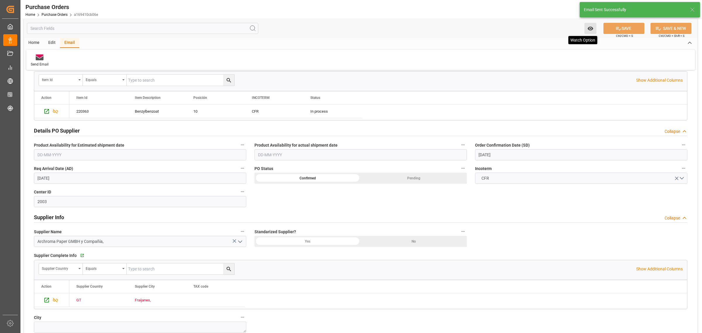
click at [588, 31] on icon "open menu" at bounding box center [591, 28] width 6 height 6
click at [562, 41] on span "Start Watching" at bounding box center [566, 41] width 53 height 6
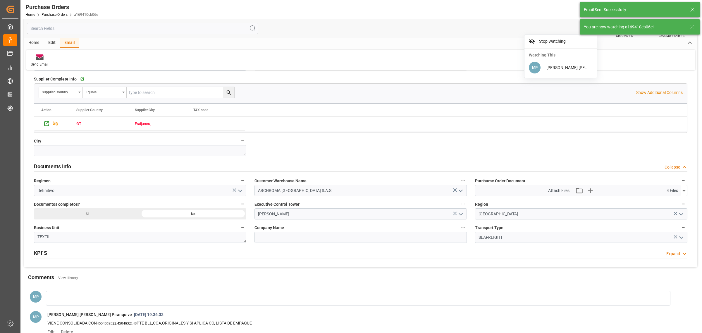
scroll to position [327, 0]
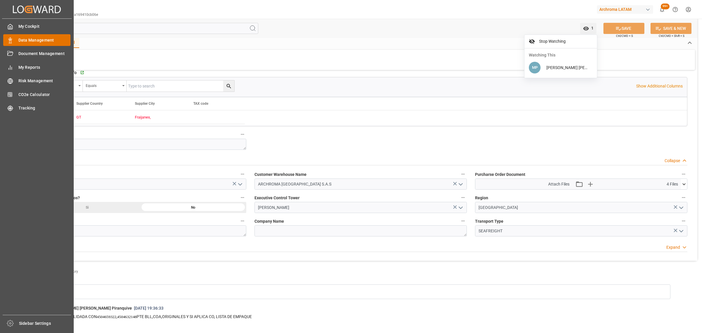
click at [29, 39] on span "Data Management" at bounding box center [44, 40] width 52 height 6
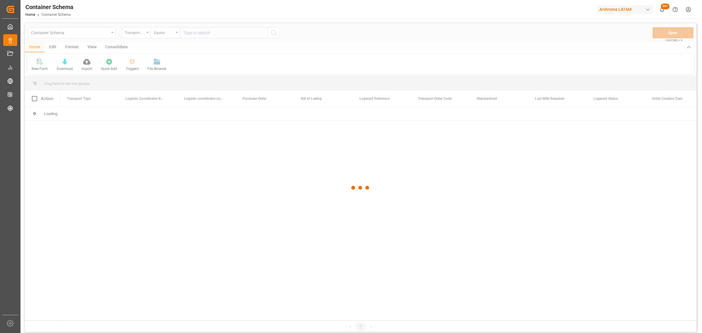
click at [135, 32] on div at bounding box center [361, 188] width 672 height 330
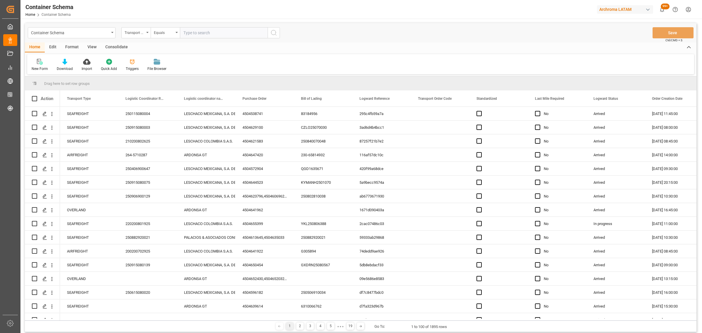
click at [135, 32] on div "Transport Type" at bounding box center [135, 32] width 20 height 7
click at [146, 97] on div "Purchase Order" at bounding box center [165, 96] width 87 height 12
click at [160, 33] on div "Equals" at bounding box center [164, 32] width 20 height 7
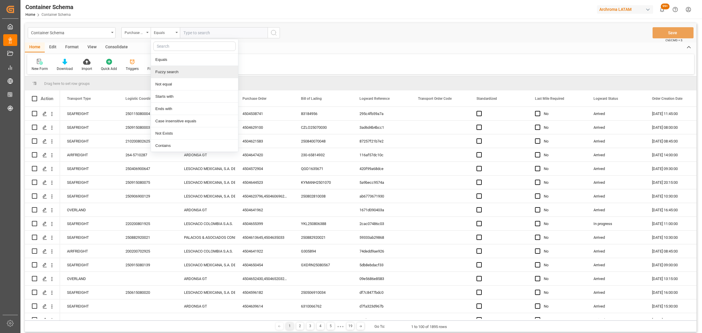
click at [183, 72] on div "Fuzzy search" at bounding box center [194, 72] width 87 height 12
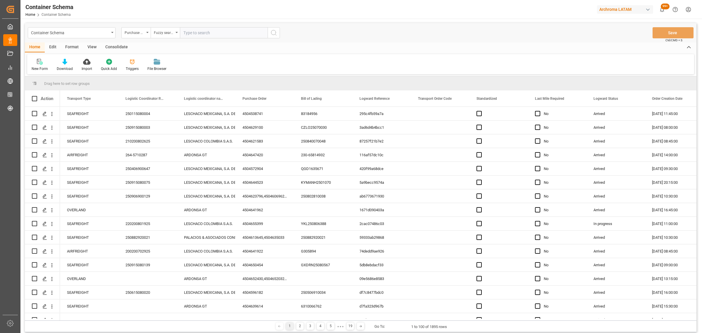
click at [198, 31] on input "text" at bounding box center [224, 32] width 88 height 11
paste input "4504613645,4504635033"
drag, startPoint x: 239, startPoint y: 31, endPoint x: 206, endPoint y: 32, distance: 32.8
click at [206, 32] on input "4504613645,4504635033" at bounding box center [224, 32] width 88 height 11
type input "4504613645"
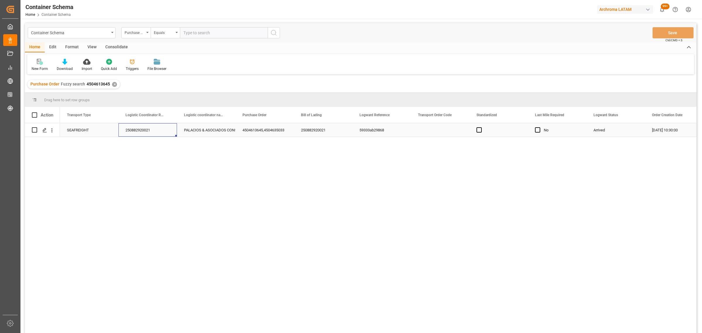
click at [145, 130] on div "250882920021" at bounding box center [148, 129] width 59 height 13
drag, startPoint x: 144, startPoint y: 132, endPoint x: 119, endPoint y: 129, distance: 25.4
click at [119, 129] on div "250882920021" at bounding box center [148, 133] width 59 height 20
paste input "163582"
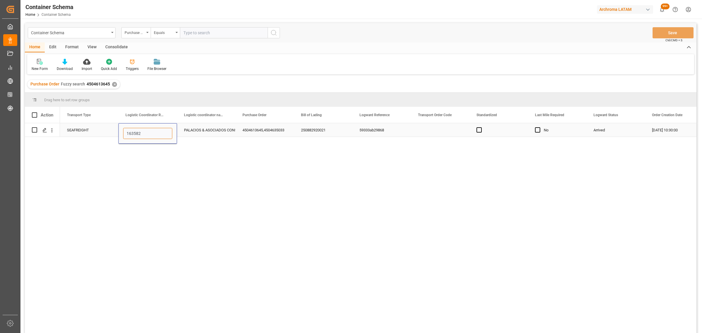
type input "163582"
click at [673, 33] on button "Save" at bounding box center [673, 32] width 41 height 11
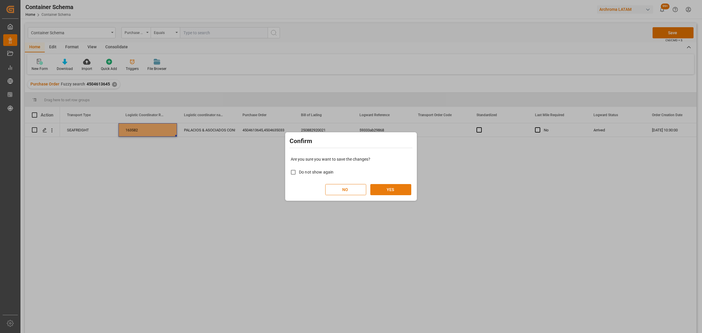
click at [392, 194] on button "YES" at bounding box center [391, 189] width 41 height 11
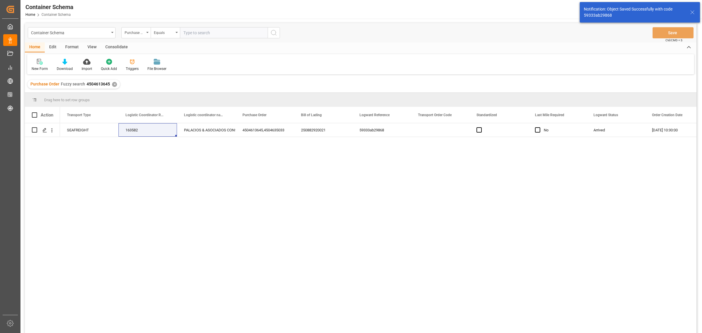
click at [97, 33] on div "Container Schema" at bounding box center [70, 32] width 78 height 7
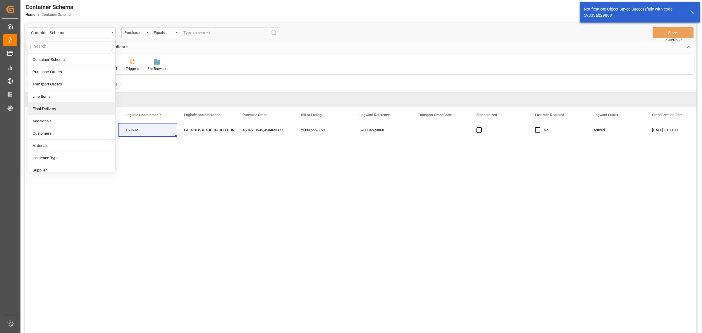
click at [52, 106] on div "Final Delivery" at bounding box center [71, 109] width 87 height 12
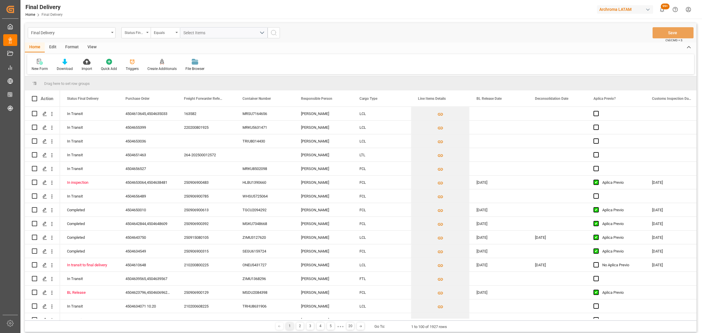
click at [135, 32] on div "Status Final Delivery" at bounding box center [135, 32] width 20 height 7
click at [167, 73] on div "Purchase Order" at bounding box center [165, 72] width 87 height 12
click at [163, 31] on div "Equals" at bounding box center [164, 32] width 20 height 7
click at [172, 72] on div "Fuzzy search" at bounding box center [194, 72] width 87 height 12
click at [225, 37] on input "text" at bounding box center [224, 32] width 88 height 11
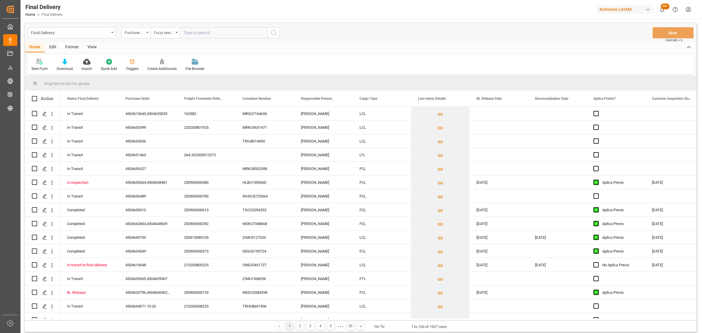
paste input "163582"
drag, startPoint x: 222, startPoint y: 31, endPoint x: 100, endPoint y: 30, distance: 121.2
click at [100, 30] on div "Final Delivery Purchase Order Fuzzy search 163582" at bounding box center [154, 32] width 252 height 11
paste input "4504613645,4504635033"
type input "4504613645,4504635033"
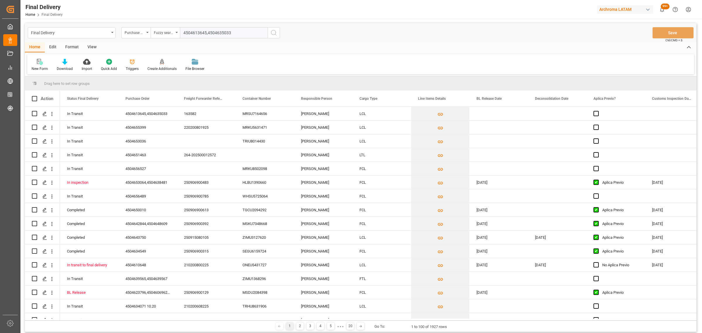
click at [271, 34] on icon "search button" at bounding box center [273, 32] width 7 height 7
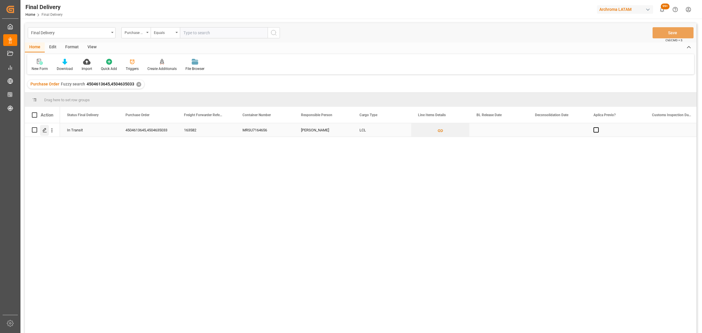
click at [46, 130] on icon "Press SPACE to select this row." at bounding box center [44, 130] width 5 height 5
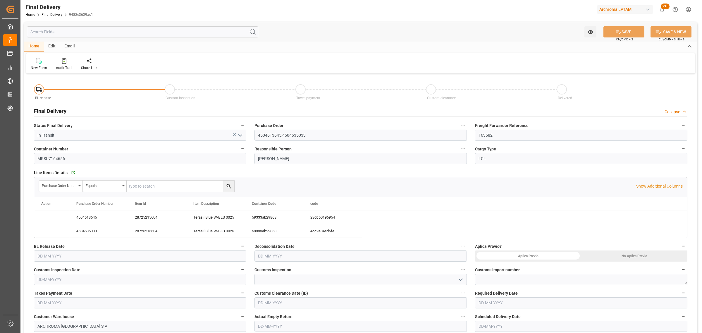
type input "[DATE]"
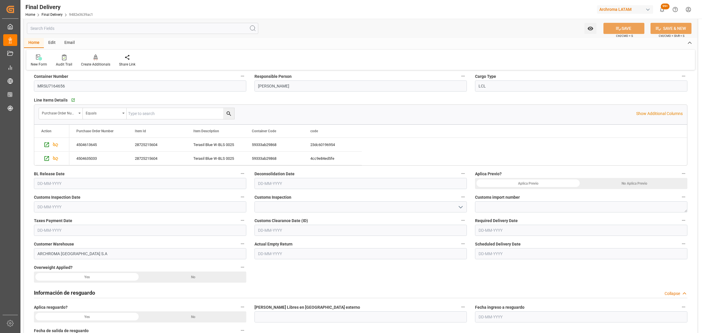
scroll to position [73, 0]
click at [129, 185] on input "text" at bounding box center [140, 182] width 212 height 11
drag, startPoint x: 66, startPoint y: 229, endPoint x: 144, endPoint y: 212, distance: 79.8
click at [66, 229] on span "10" at bounding box center [64, 230] width 4 height 4
type input "[DATE]"
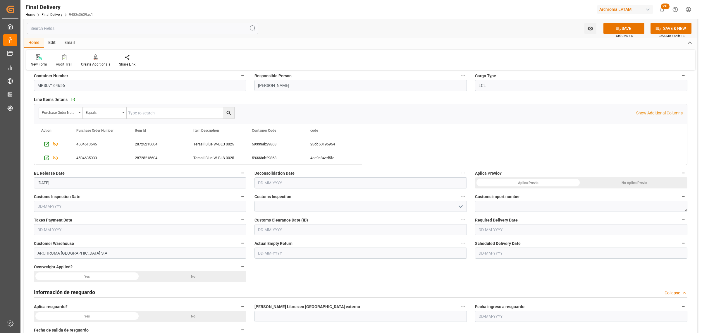
click at [274, 185] on input "text" at bounding box center [361, 182] width 212 height 11
click at [297, 233] on div "11" at bounding box center [296, 230] width 7 height 7
type input "[DATE]"
click at [620, 182] on div "No Aplica Previo" at bounding box center [635, 182] width 106 height 11
click at [232, 209] on input "text" at bounding box center [140, 206] width 212 height 11
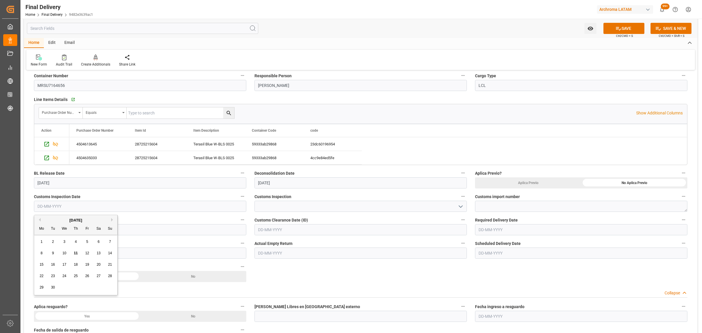
click at [45, 265] on div "15 16 17 18 19 20 21" at bounding box center [76, 264] width 80 height 11
click at [39, 264] on div "15" at bounding box center [41, 264] width 7 height 7
type input "[DATE]"
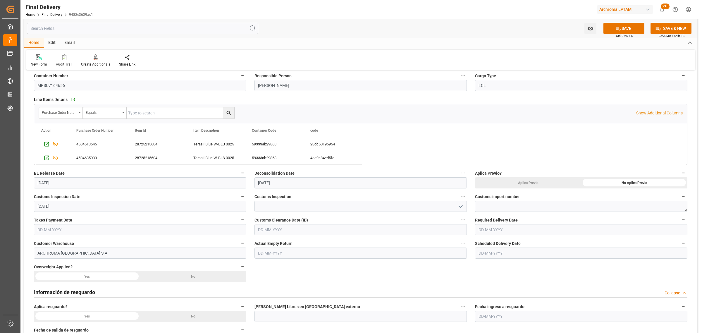
click at [459, 205] on icon "open menu" at bounding box center [460, 206] width 7 height 7
click at [304, 249] on div "VERDE" at bounding box center [361, 245] width 212 height 13
type input "VERDE"
click at [517, 208] on textarea at bounding box center [581, 206] width 212 height 11
click at [495, 206] on textarea at bounding box center [581, 206] width 212 height 11
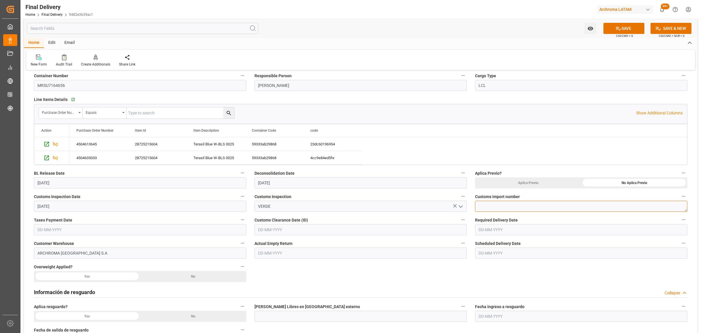
paste textarea "118-2025-10-383866-01-1-00"
type textarea "118-2025-10-383866-01-1-00"
click at [175, 229] on input "text" at bounding box center [140, 229] width 212 height 11
click at [90, 267] on div "5" at bounding box center [87, 265] width 7 height 7
type input "[DATE]"
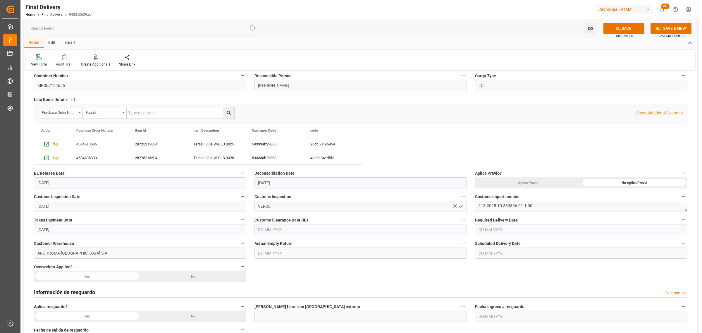
click at [371, 232] on input "text" at bounding box center [361, 229] width 212 height 11
click at [264, 289] on div "15" at bounding box center [262, 288] width 7 height 7
type input "[DATE]"
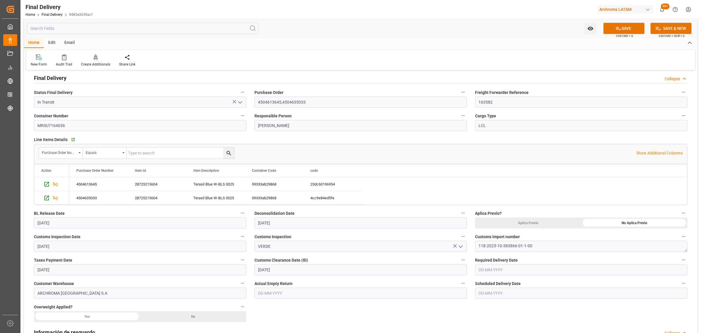
scroll to position [0, 0]
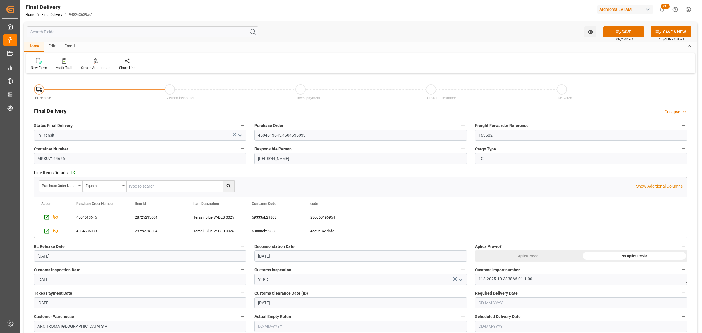
click at [491, 300] on input "text" at bounding box center [581, 302] width 212 height 11
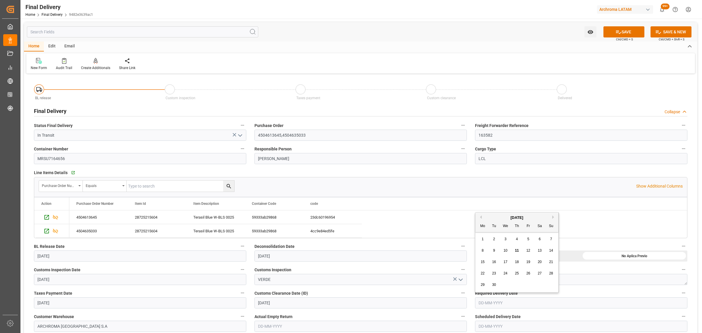
click at [497, 263] on div "16" at bounding box center [494, 262] width 7 height 7
type input "[DATE]"
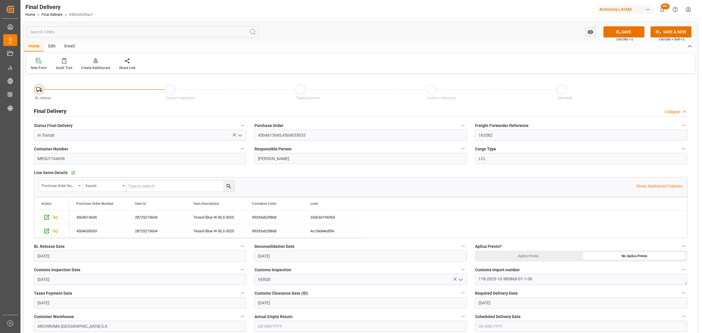
scroll to position [73, 0]
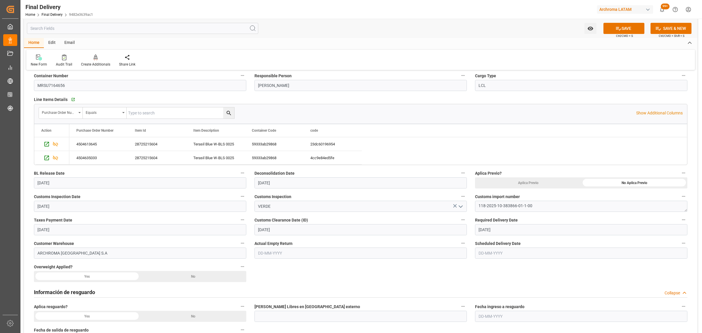
click at [503, 252] on input "text" at bounding box center [581, 253] width 212 height 11
click at [482, 212] on span "15" at bounding box center [483, 212] width 4 height 4
type input "[DATE]"
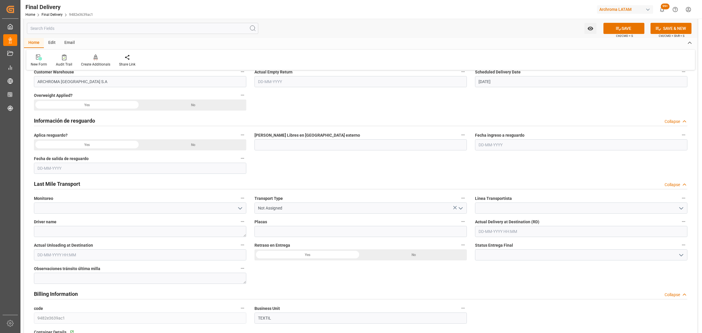
scroll to position [256, 0]
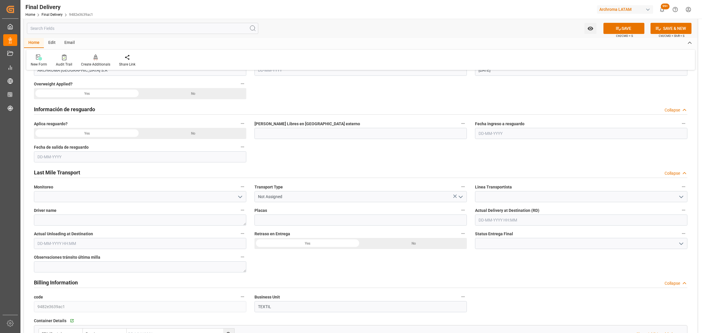
click at [680, 196] on icon "open menu" at bounding box center [681, 196] width 7 height 7
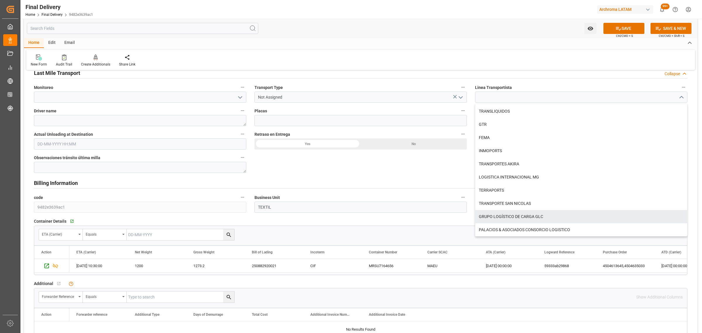
scroll to position [366, 0]
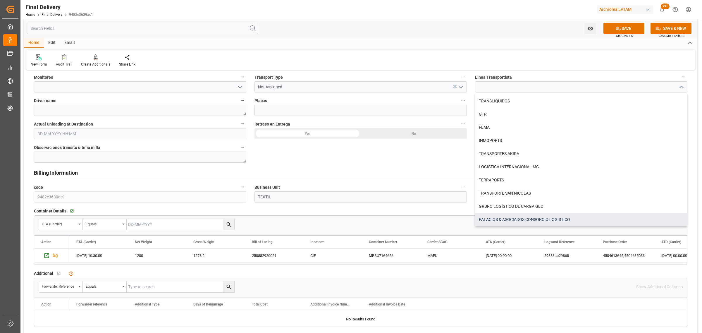
click at [523, 219] on div "PALACIOS & ASOCIADOS CONSORCIO LOGISTICO" at bounding box center [582, 219] width 212 height 13
type input "PALACIOS & ASOCIADOS CONSORCIO LOGISTICO"
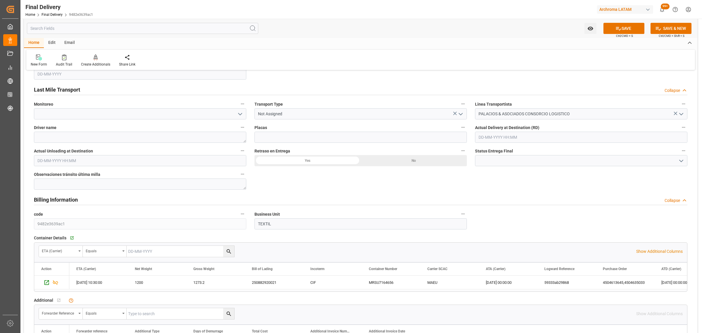
scroll to position [293, 0]
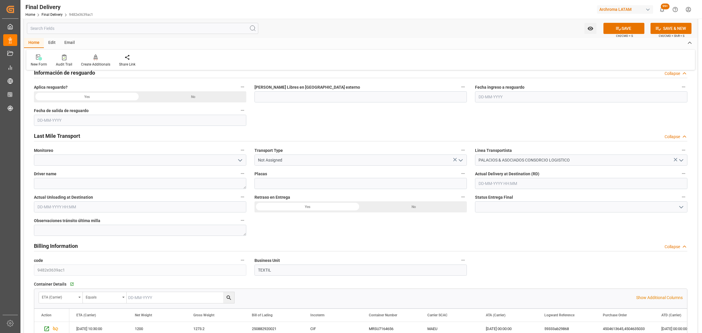
click at [460, 157] on icon "open menu" at bounding box center [460, 160] width 7 height 7
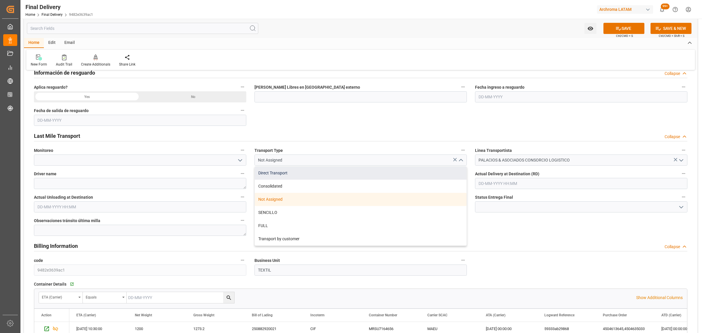
click at [314, 175] on div "Direct Transport" at bounding box center [361, 173] width 212 height 13
type input "Direct Transport"
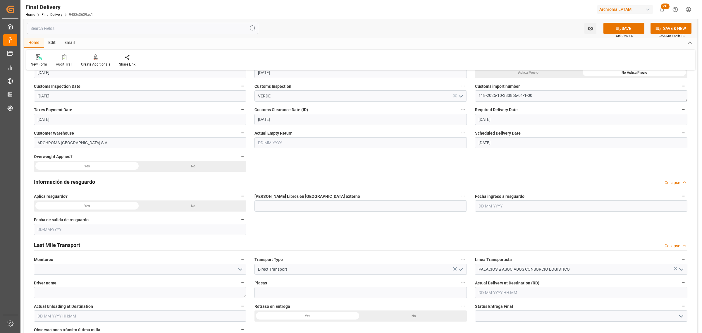
scroll to position [183, 0]
click at [189, 210] on div "No" at bounding box center [193, 206] width 106 height 11
click at [209, 167] on div "No" at bounding box center [193, 166] width 106 height 11
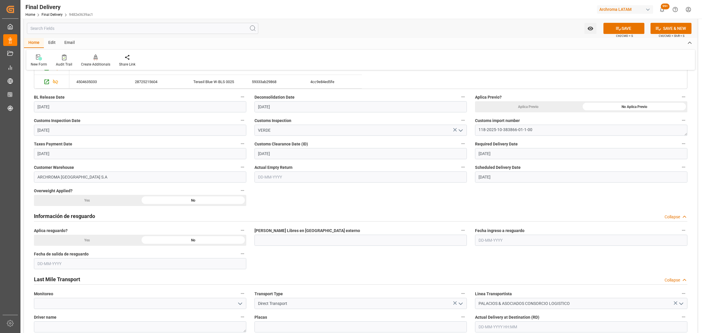
scroll to position [73, 0]
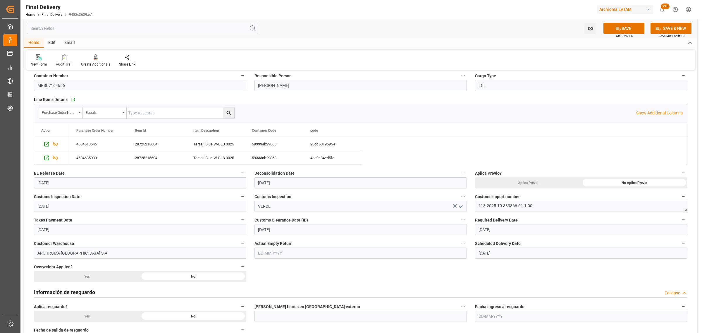
click at [618, 31] on icon at bounding box center [619, 28] width 6 height 6
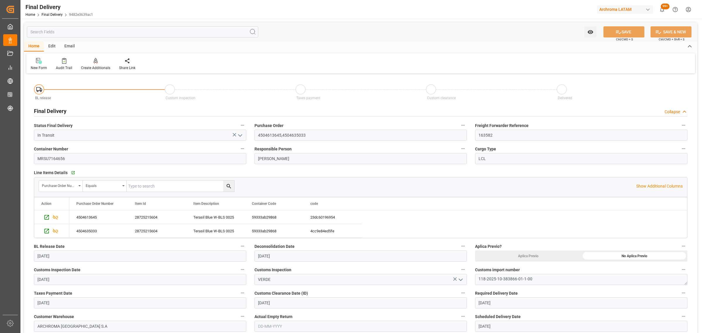
click at [134, 60] on div "Share Link" at bounding box center [127, 64] width 25 height 13
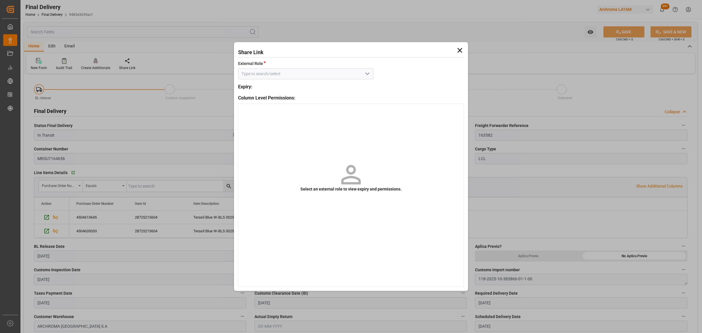
click at [365, 72] on icon "open menu" at bounding box center [367, 73] width 7 height 7
click at [323, 88] on div "External - finalDelivery" at bounding box center [306, 86] width 135 height 13
type input "External - finalDelivery"
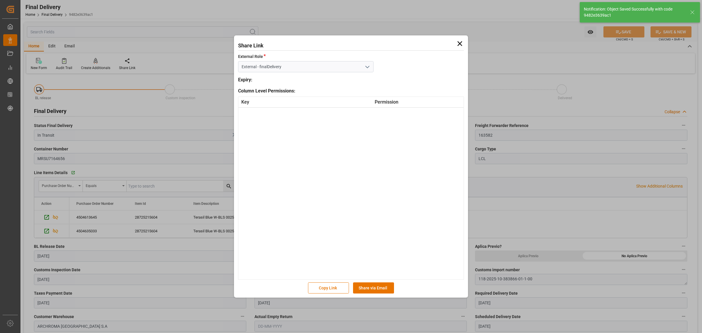
type textarea "1"
type input "In transit to final delivery"
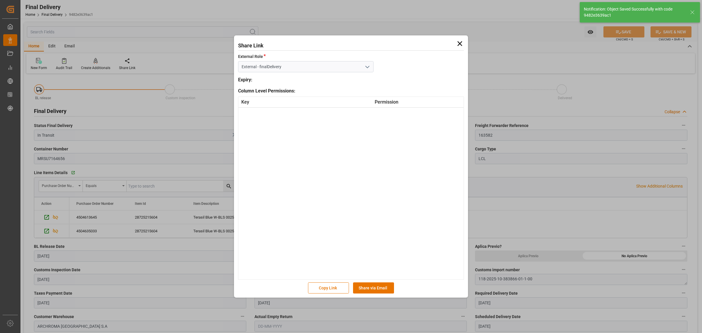
type input "2"
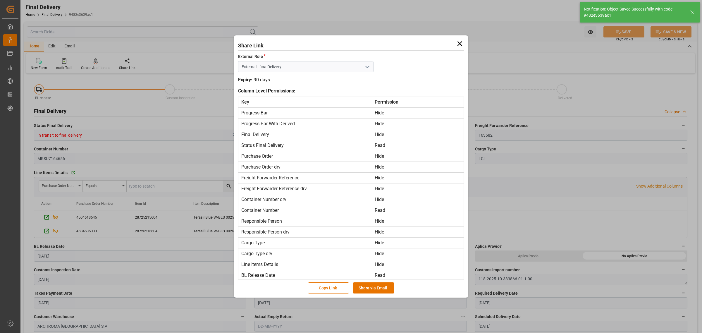
click at [369, 281] on div "Copy Link Share via Email" at bounding box center [351, 286] width 226 height 13
click at [370, 288] on button "Share via Email" at bounding box center [373, 287] width 41 height 11
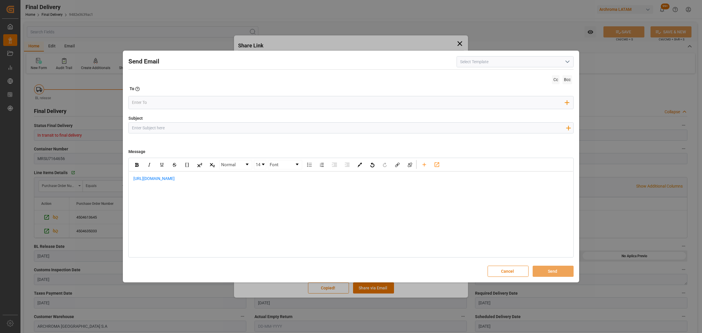
click at [131, 180] on div "[URL][DOMAIN_NAME]" at bounding box center [351, 182] width 444 height 20
click at [174, 176] on div "rdw-editor" at bounding box center [351, 179] width 436 height 6
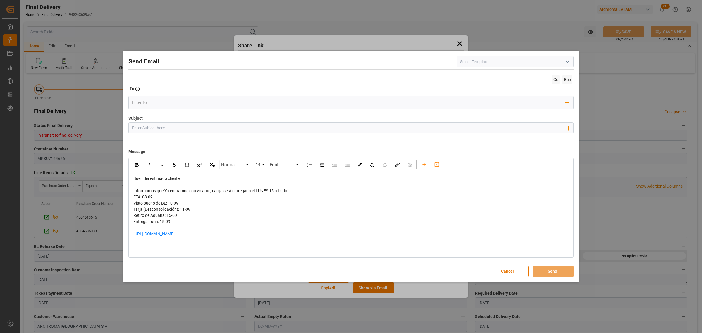
click at [169, 191] on span "Informamos que Ya contamos con volante, carga será entregada el LUNES 15 a Lurin" at bounding box center [210, 190] width 154 height 5
click at [167, 190] on span "Informamos que Ya contamos con volante, carga será entregada el LUNES 15 a Lurin" at bounding box center [210, 190] width 154 height 5
click at [292, 193] on div "Informamos que ya contamos con volante, carga será entregada el LUNES 15 a Lurin" at bounding box center [351, 191] width 436 height 6
click at [274, 192] on span "Informamos que ya contamos con volante, carga será entregada el LUNES 15 a Lurin" at bounding box center [210, 190] width 154 height 5
click at [302, 193] on div "Informamos que ya contamos con volante, carga será entregada el LUNES 15.09 a L…" at bounding box center [351, 191] width 436 height 6
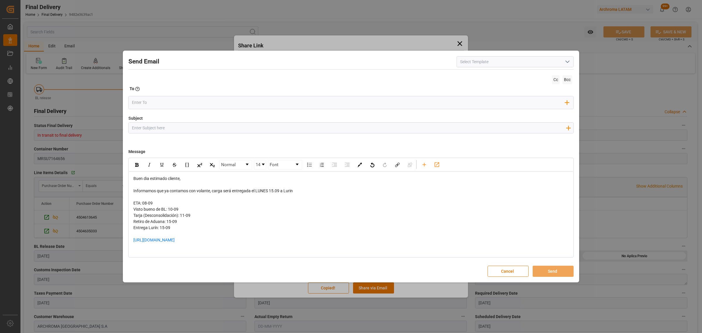
click at [238, 237] on div "[URL][DOMAIN_NAME]" at bounding box center [351, 243] width 436 height 12
click at [166, 250] on div "rdw-editor" at bounding box center [351, 255] width 436 height 12
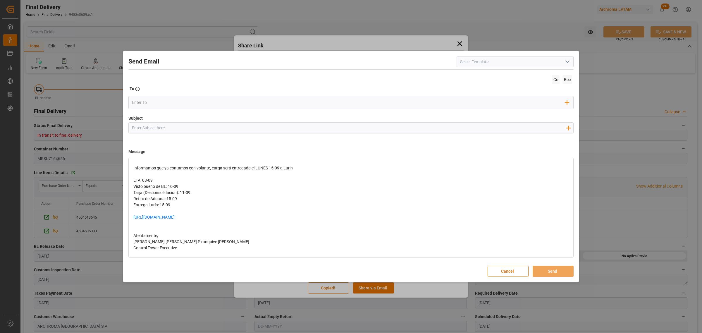
scroll to position [34, 0]
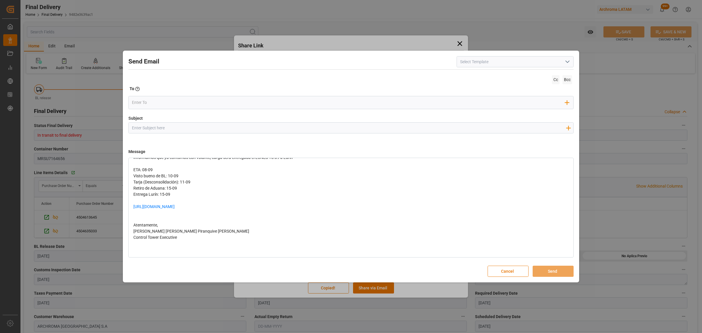
click at [146, 215] on div "rdw-editor" at bounding box center [351, 213] width 436 height 6
click at [148, 218] on div "rdw-editor" at bounding box center [351, 219] width 436 height 6
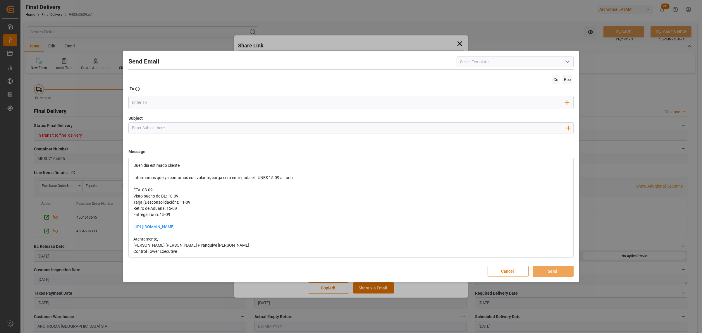
scroll to position [0, 0]
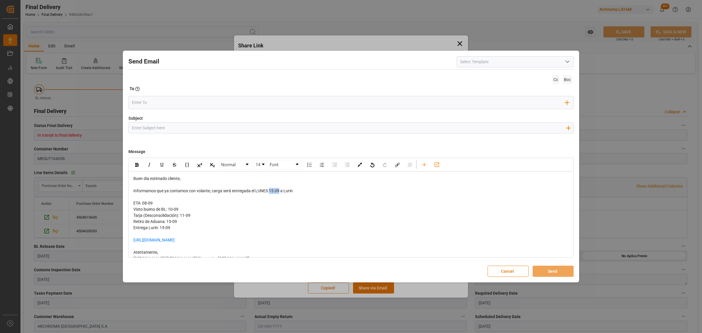
drag, startPoint x: 280, startPoint y: 191, endPoint x: 270, endPoint y: 191, distance: 10.3
click at [270, 191] on span "Informamos que ya contamos con volante, carga será entregada el LUNES 15.09 a L…" at bounding box center [213, 190] width 160 height 5
click at [136, 162] on div "rdw-inline-control" at bounding box center [137, 164] width 10 height 9
click at [138, 131] on input "Subject" at bounding box center [349, 128] width 440 height 10
click at [180, 128] on input "Subject" at bounding box center [349, 128] width 440 height 10
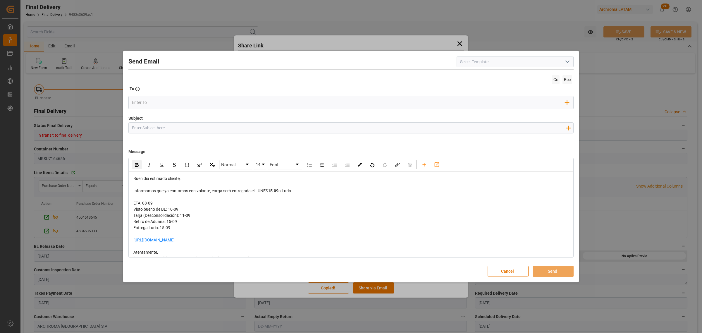
paste input "PE || TRACKING | PO 4504613645,4504635033 | Contenedor MRSU7164656 | TEXTIL | P…"
drag, startPoint x: 160, startPoint y: 128, endPoint x: 141, endPoint y: 128, distance: 18.1
click at [141, 128] on input "PE || TRACKING | PO 4504613645,4504635033 | Contenedor MRSU7164656 | TEXTIL | P…" at bounding box center [349, 128] width 440 height 10
type input "PE || LOGWARD STATUS | PO 4504613645,4504635033 | Contenedor MRSU7164656 | TEXT…"
click at [167, 105] on input "email" at bounding box center [349, 102] width 434 height 9
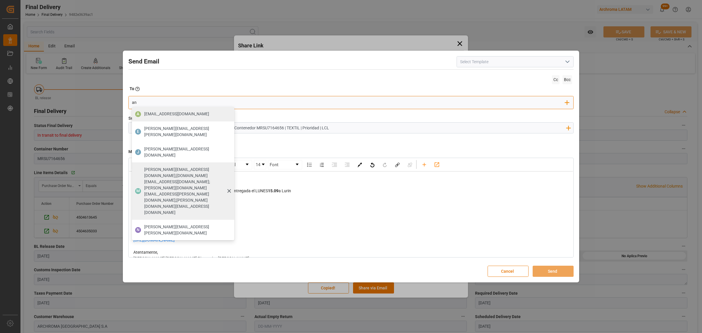
type input "angie"
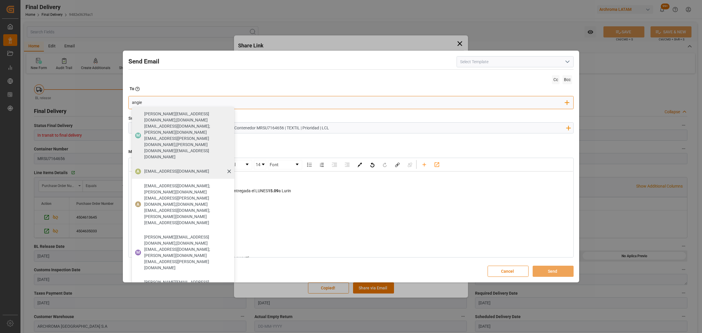
click at [177, 168] on span "[EMAIL_ADDRESS][DOMAIN_NAME]" at bounding box center [176, 171] width 65 height 6
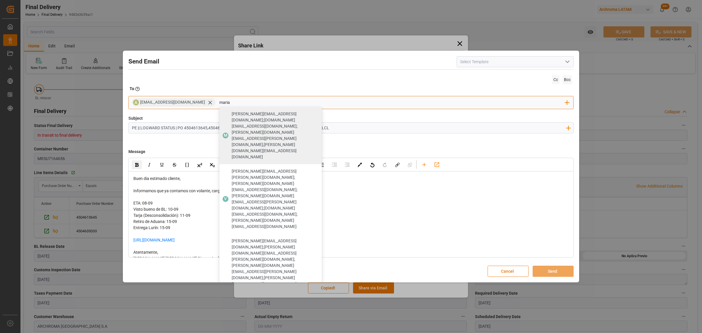
type input "maria"
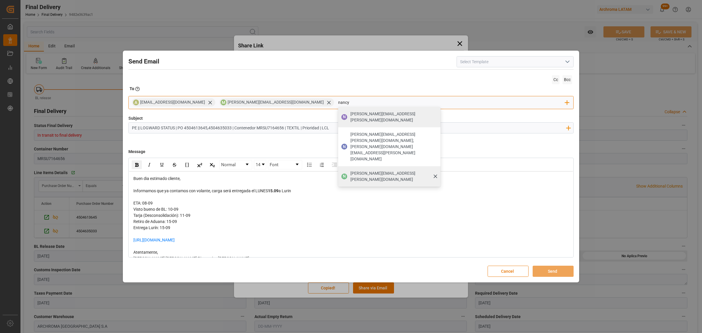
type input "nancy"
click at [351, 170] on span "[PERSON_NAME][EMAIL_ADDRESS][PERSON_NAME][DOMAIN_NAME]" at bounding box center [394, 176] width 86 height 12
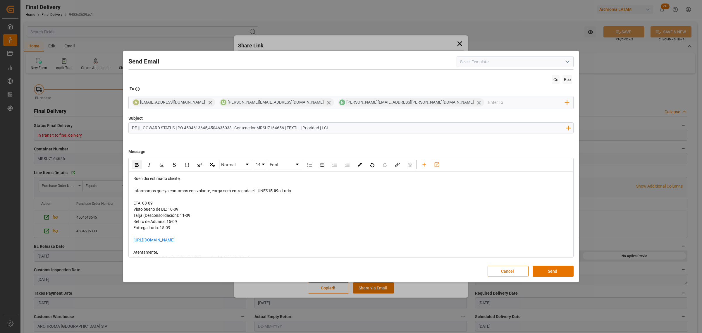
drag, startPoint x: 269, startPoint y: 193, endPoint x: 256, endPoint y: 192, distance: 12.7
click at [256, 192] on span "Informamos que ya contamos con volante, carga será entregada el LUNES" at bounding box center [200, 190] width 135 height 5
click at [562, 269] on button "Send" at bounding box center [553, 271] width 41 height 11
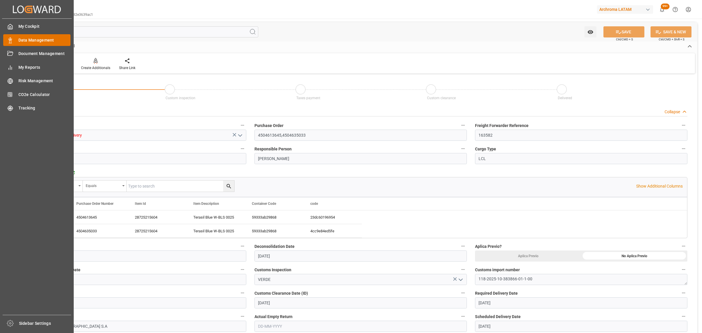
click at [11, 37] on icon at bounding box center [10, 40] width 6 height 6
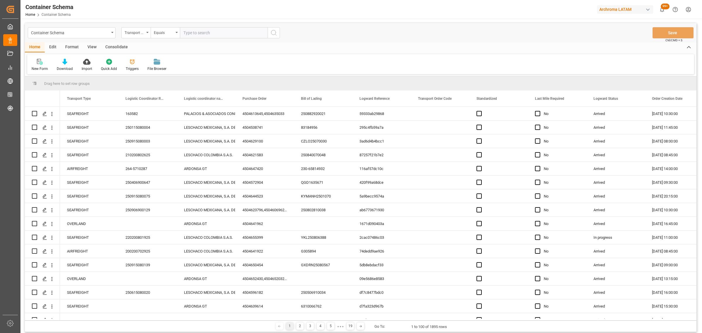
click at [110, 34] on div "Container Schema" at bounding box center [72, 32] width 88 height 11
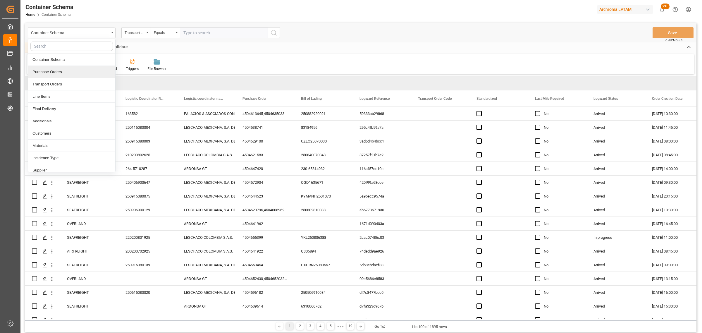
click at [52, 70] on div "Purchase Orders" at bounding box center [71, 72] width 87 height 12
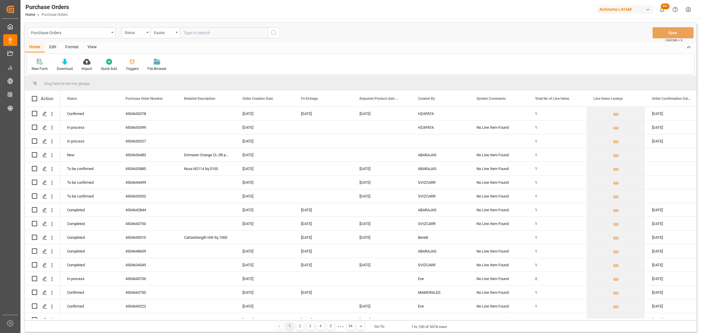
click at [58, 62] on div at bounding box center [65, 62] width 16 height 6
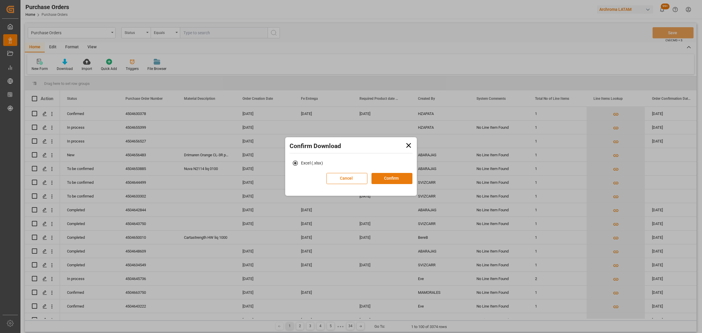
click at [393, 178] on button "Confirm" at bounding box center [392, 178] width 41 height 11
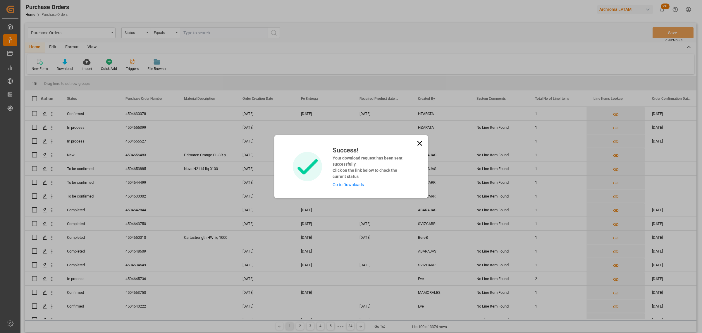
click at [354, 184] on link "Go to Downloads" at bounding box center [348, 184] width 31 height 5
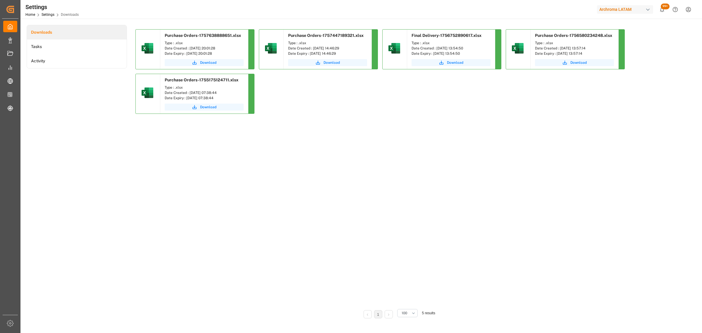
drag, startPoint x: 198, startPoint y: 61, endPoint x: 159, endPoint y: 61, distance: 39.8
click at [198, 61] on button "Download" at bounding box center [204, 62] width 79 height 7
